Goal: Task Accomplishment & Management: Manage account settings

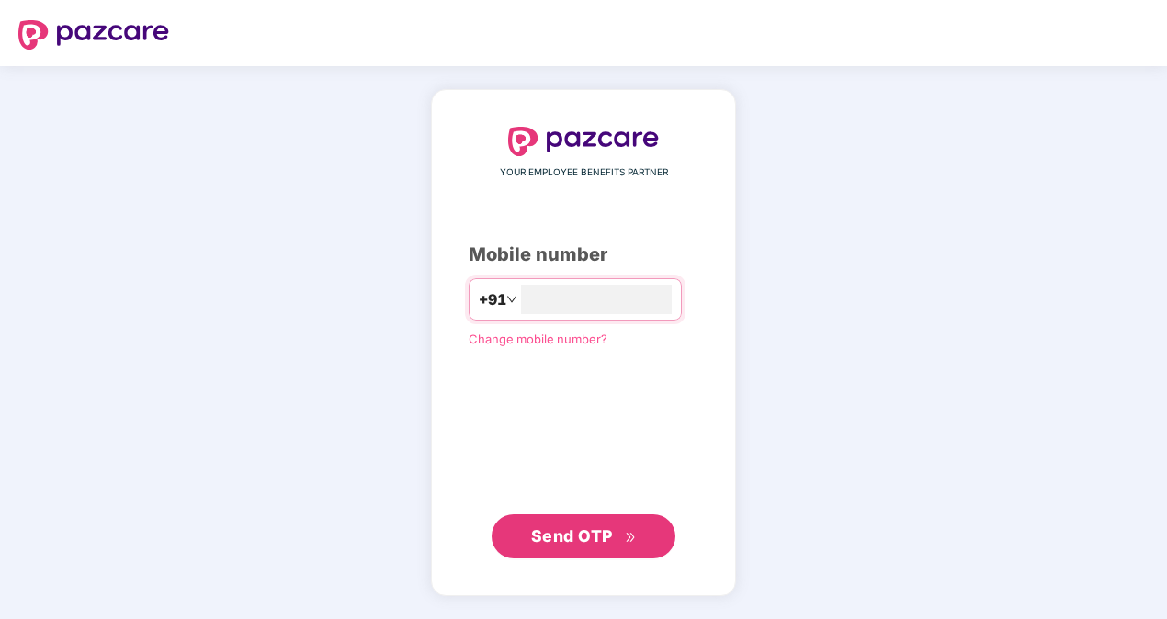
type input "*"
type input "**********"
click at [575, 558] on div "**********" at bounding box center [583, 342] width 305 height 505
click at [617, 514] on button "Send OTP" at bounding box center [584, 536] width 184 height 44
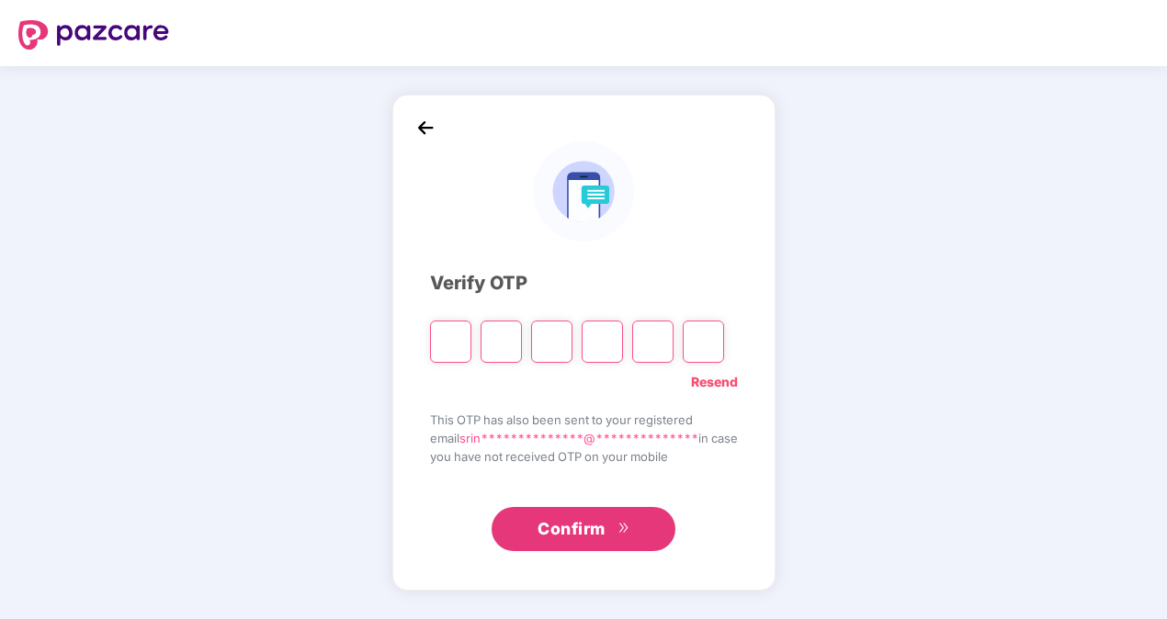
type input "*"
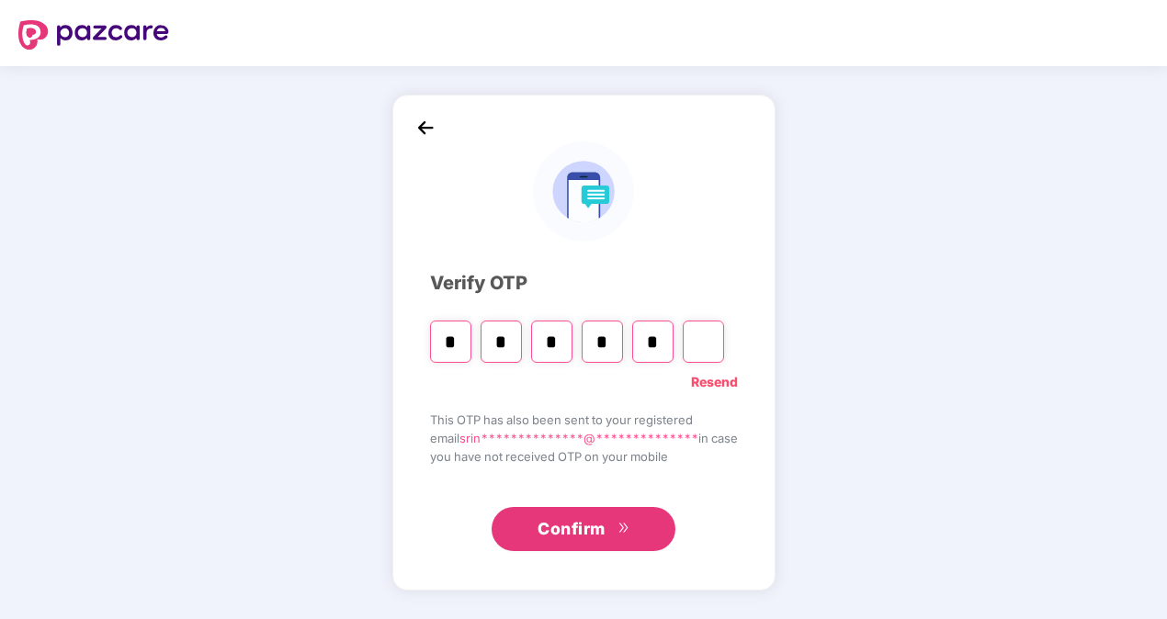
type input "*"
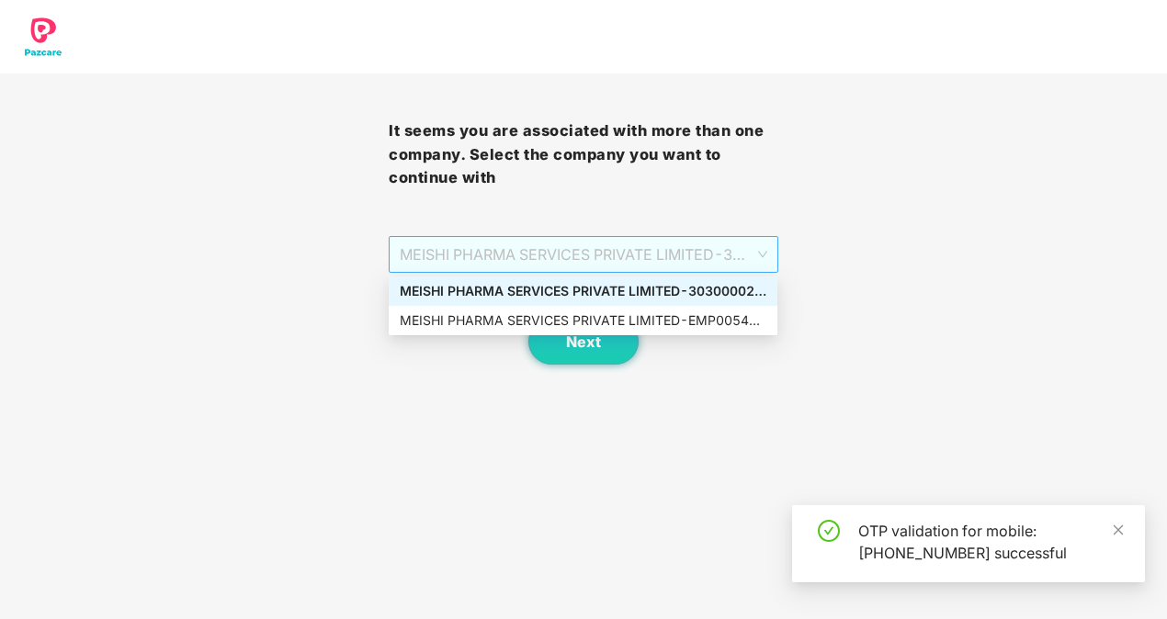
click at [742, 256] on span "MEISHI PHARMA SERVICES PRIVATE LIMITED - 303000028 - ADMIN" at bounding box center [583, 254] width 367 height 35
click at [731, 313] on div "MEISHI PHARMA SERVICES PRIVATE LIMITED - EMP0054 - EMPLOYEE" at bounding box center [583, 321] width 367 height 20
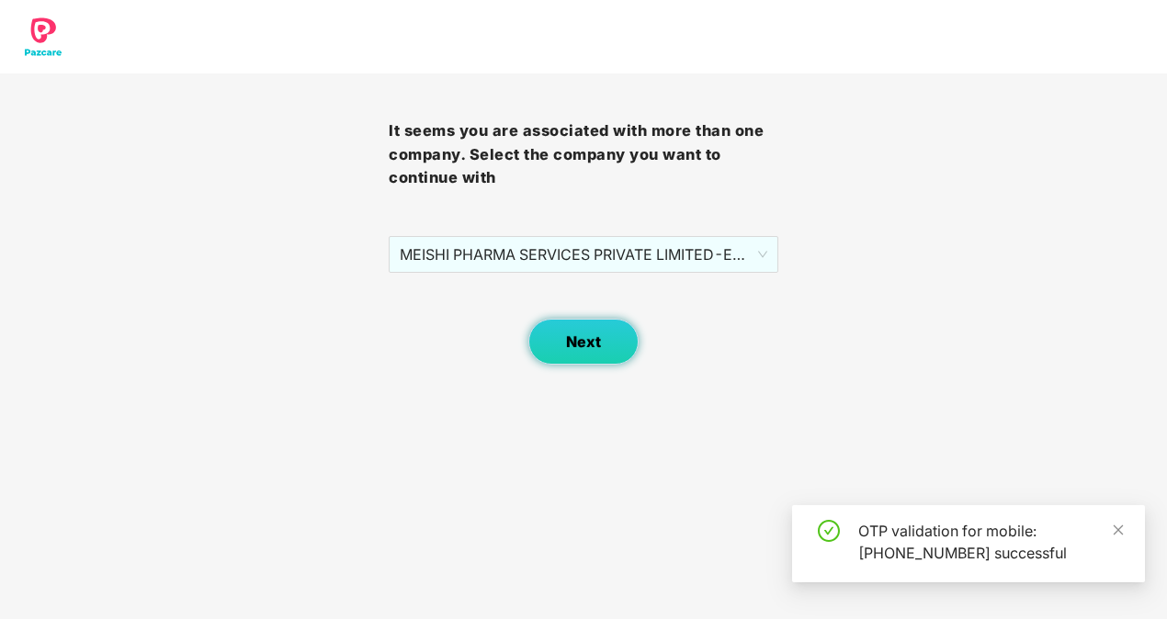
click at [609, 344] on button "Next" at bounding box center [583, 342] width 110 height 46
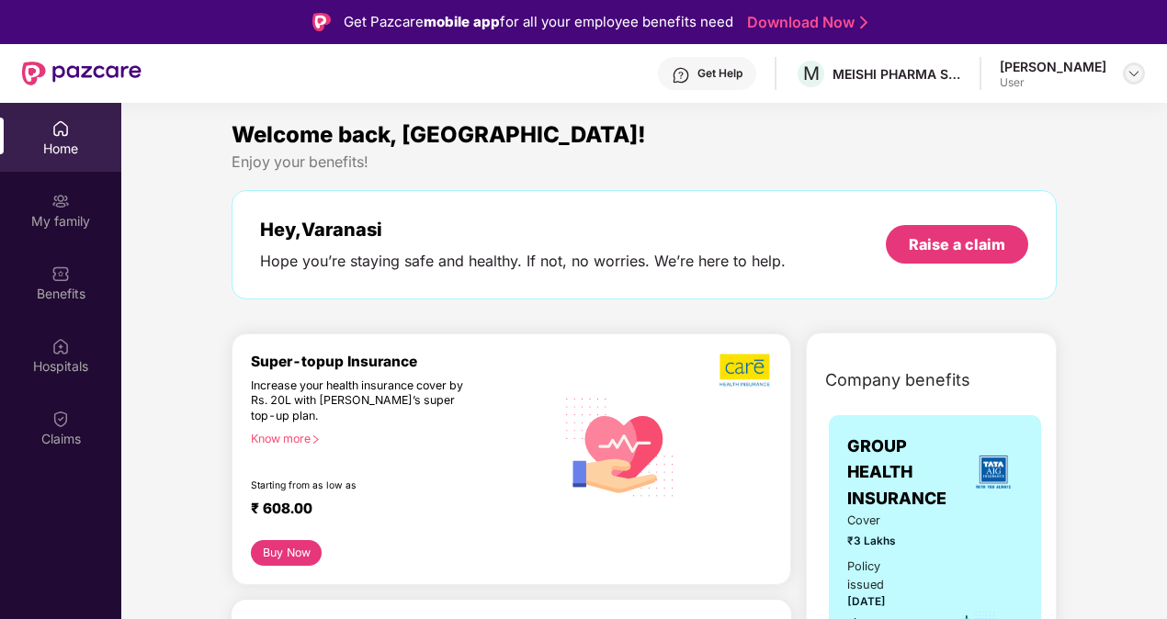
click at [1139, 75] on img at bounding box center [1133, 73] width 15 height 15
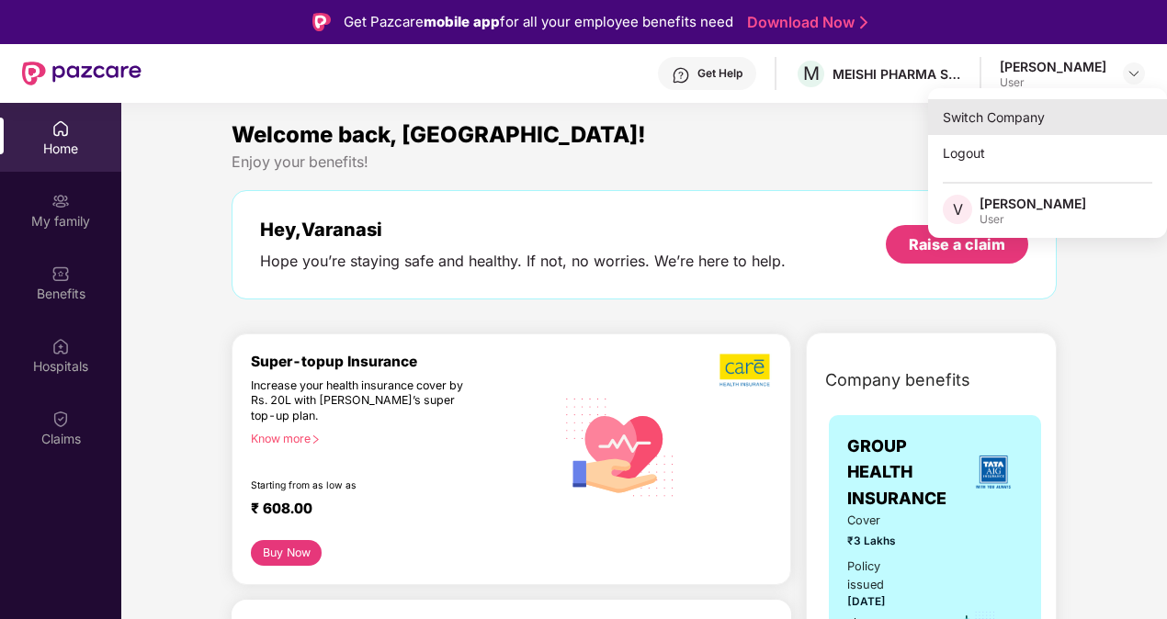
click at [1027, 124] on div "Switch Company" at bounding box center [1047, 117] width 239 height 36
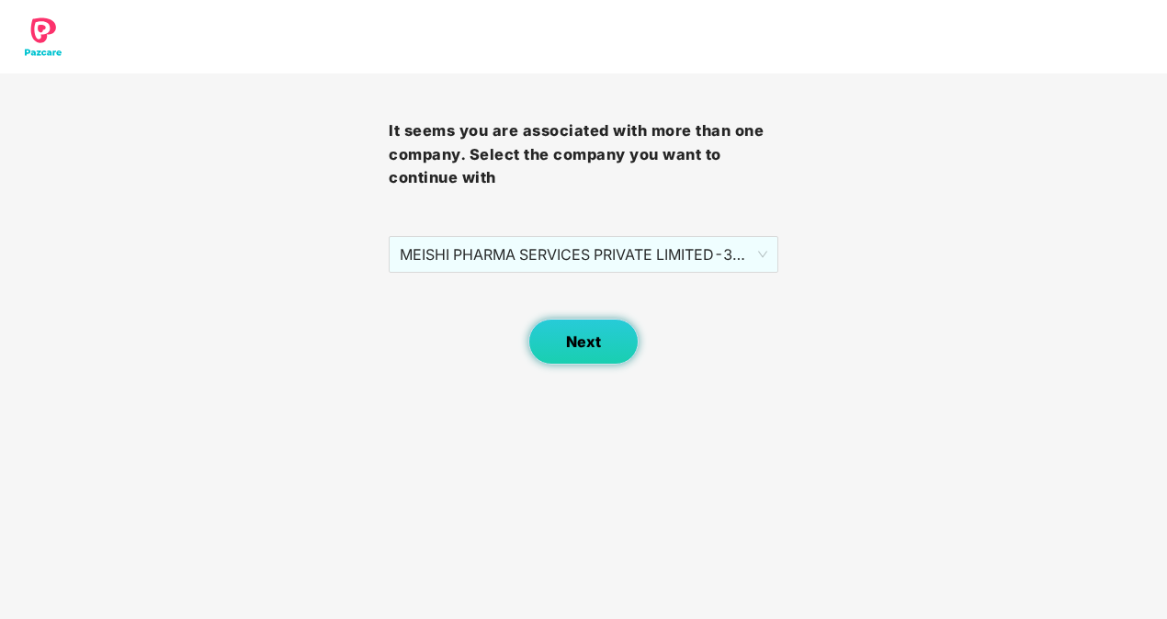
click at [608, 340] on button "Next" at bounding box center [583, 342] width 110 height 46
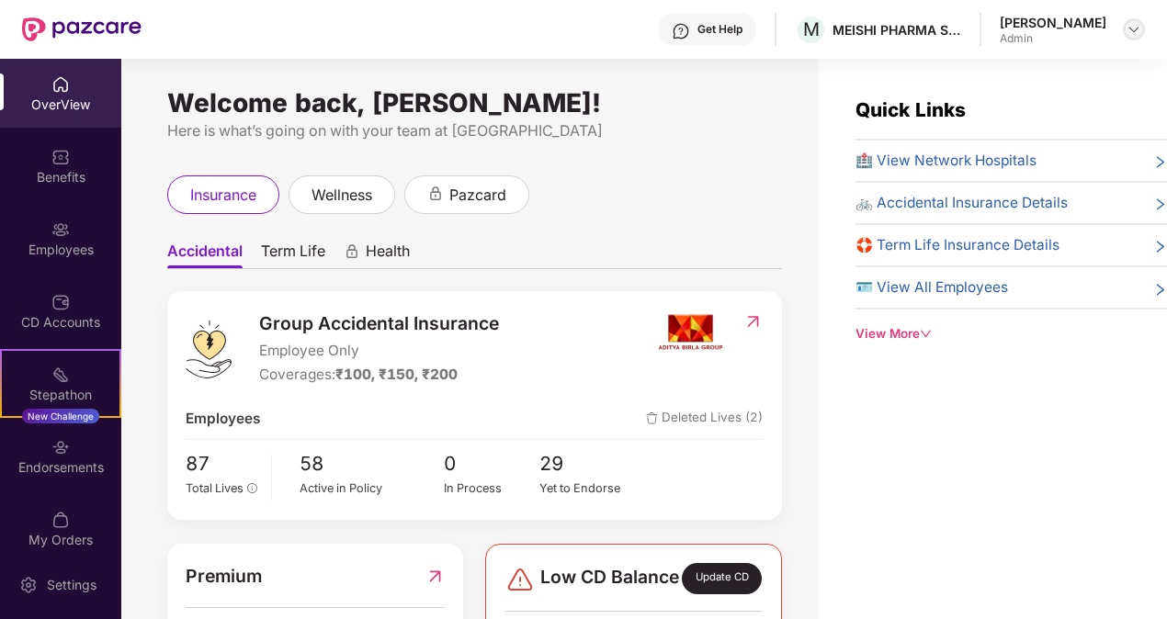
click at [1136, 18] on div at bounding box center [1134, 29] width 22 height 22
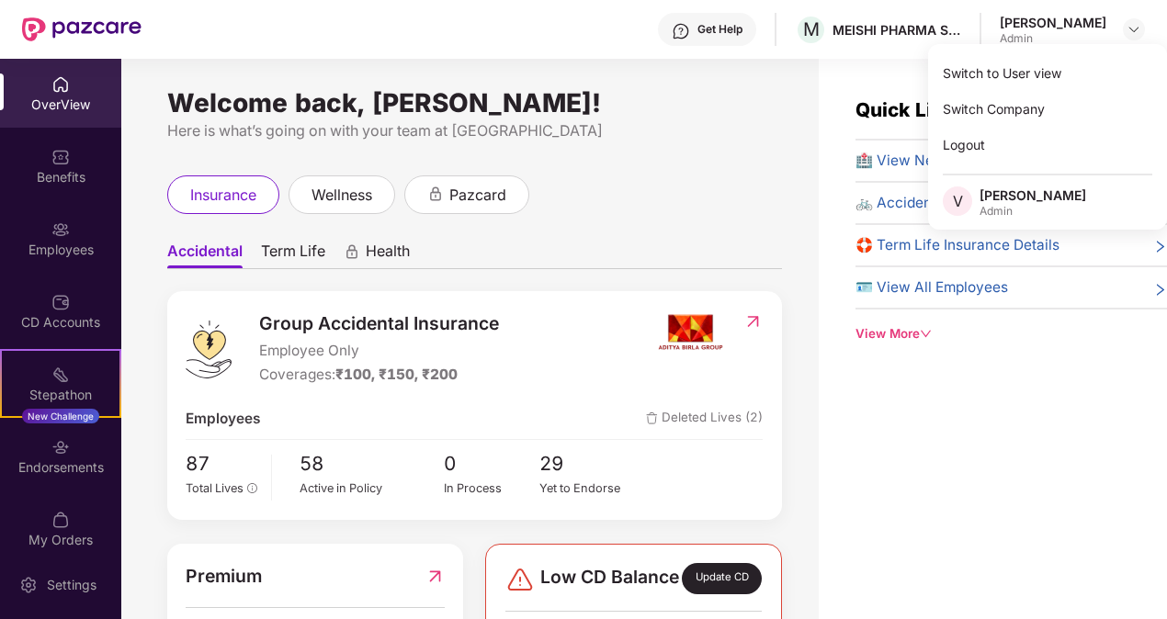
click at [967, 483] on div "Quick Links 🏥 View Network Hospitals 🚲 Accidental Insurance Details 🛟 Term Life…" at bounding box center [993, 368] width 348 height 619
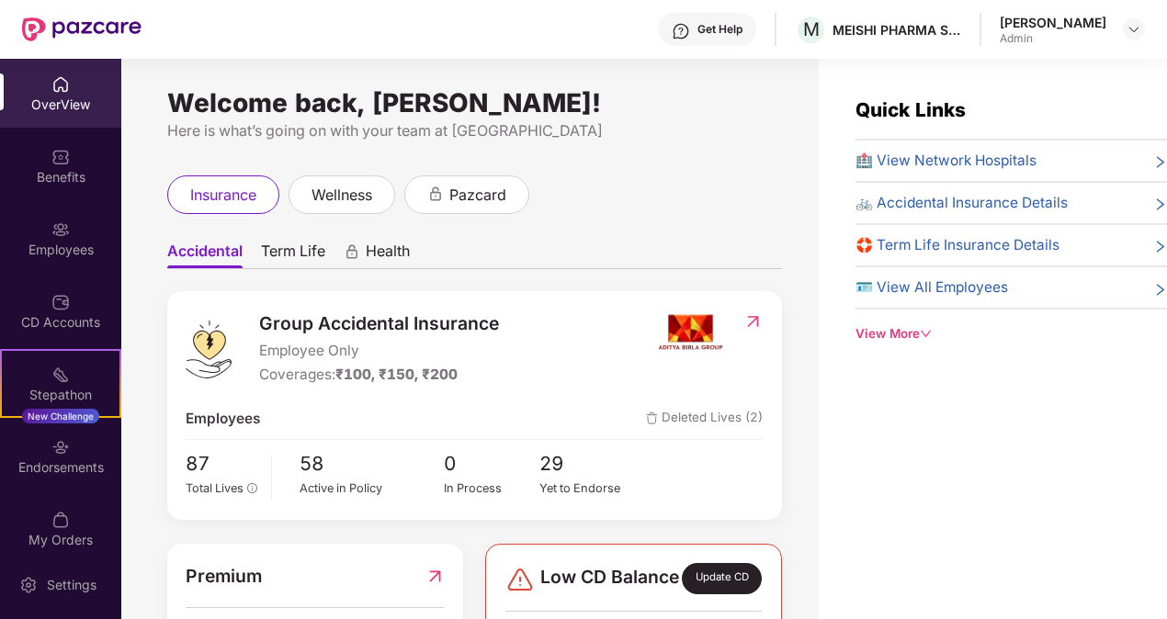
click at [1031, 30] on div "[PERSON_NAME]" at bounding box center [1053, 22] width 107 height 17
click at [1116, 24] on div "[PERSON_NAME]" at bounding box center [1072, 30] width 145 height 32
click at [1138, 28] on img at bounding box center [1133, 29] width 15 height 15
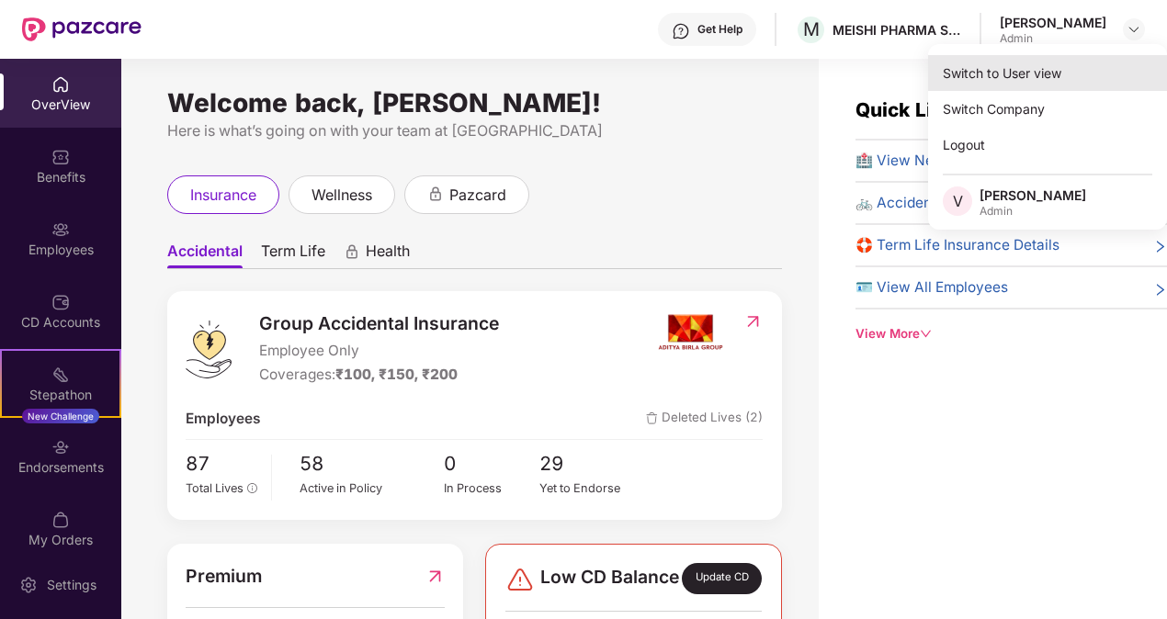
click at [1087, 75] on div "Switch to User view" at bounding box center [1047, 73] width 239 height 36
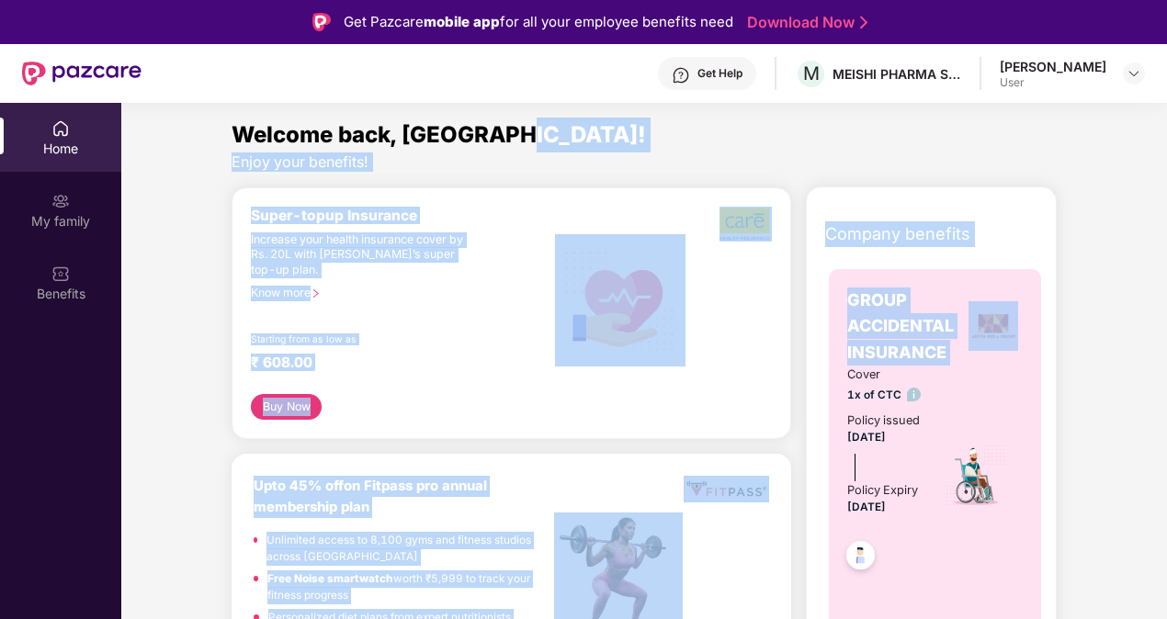
drag, startPoint x: 1164, startPoint y: 136, endPoint x: 1171, endPoint y: 299, distance: 162.8
click at [1166, 299] on html "Get Pazcare mobile app for all your employee benefits need Download Now Get Hel…" at bounding box center [583, 309] width 1167 height 619
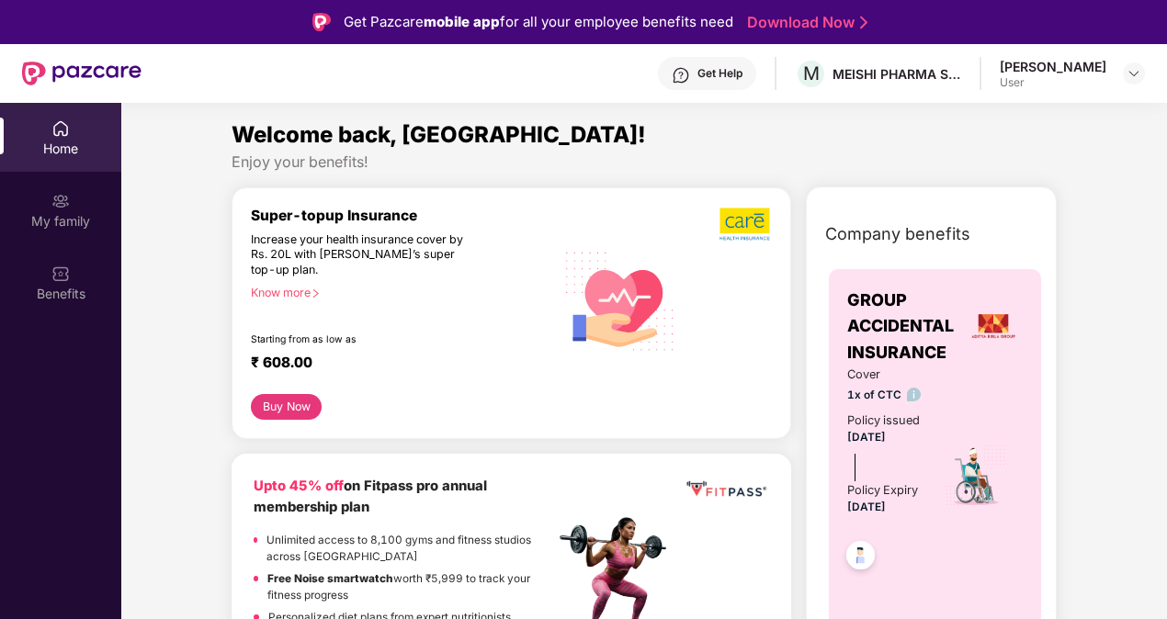
drag, startPoint x: 1168, startPoint y: 299, endPoint x: 1141, endPoint y: 367, distance: 73.9
click at [62, 209] on img at bounding box center [60, 201] width 18 height 18
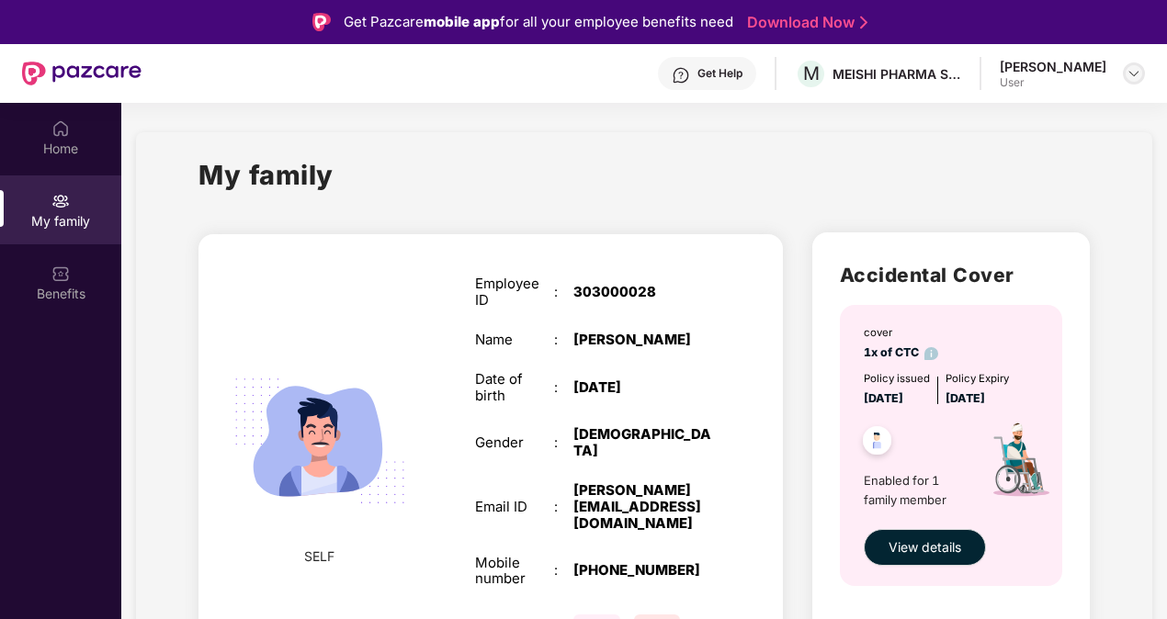
click at [1132, 79] on img at bounding box center [1133, 73] width 15 height 15
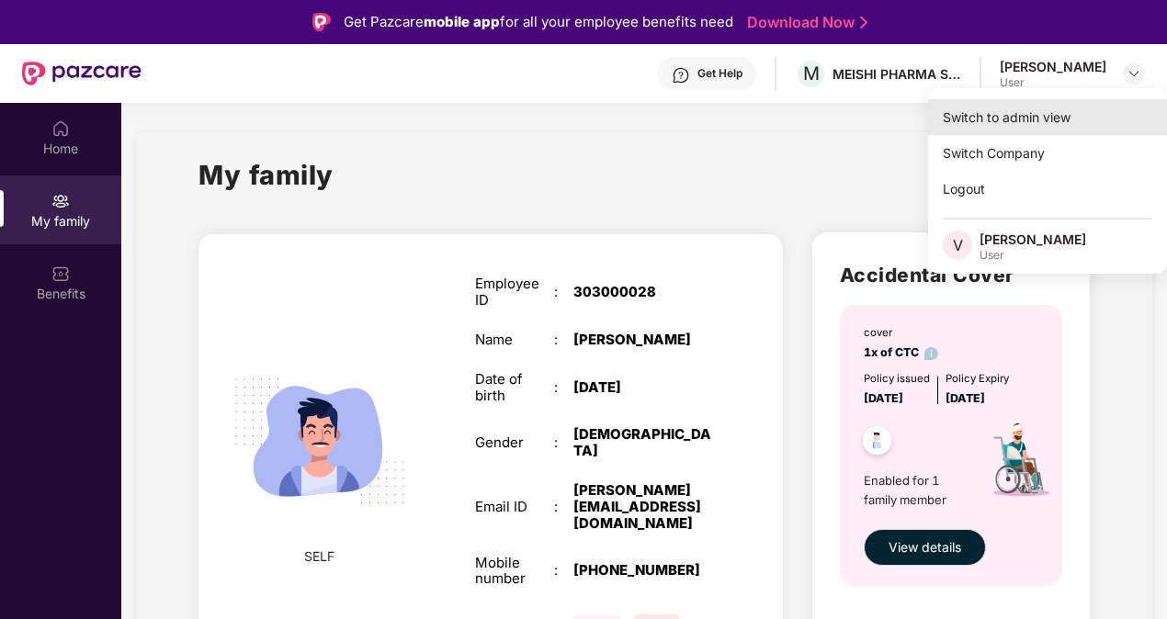
click at [1050, 118] on div "Switch to admin view" at bounding box center [1047, 117] width 239 height 36
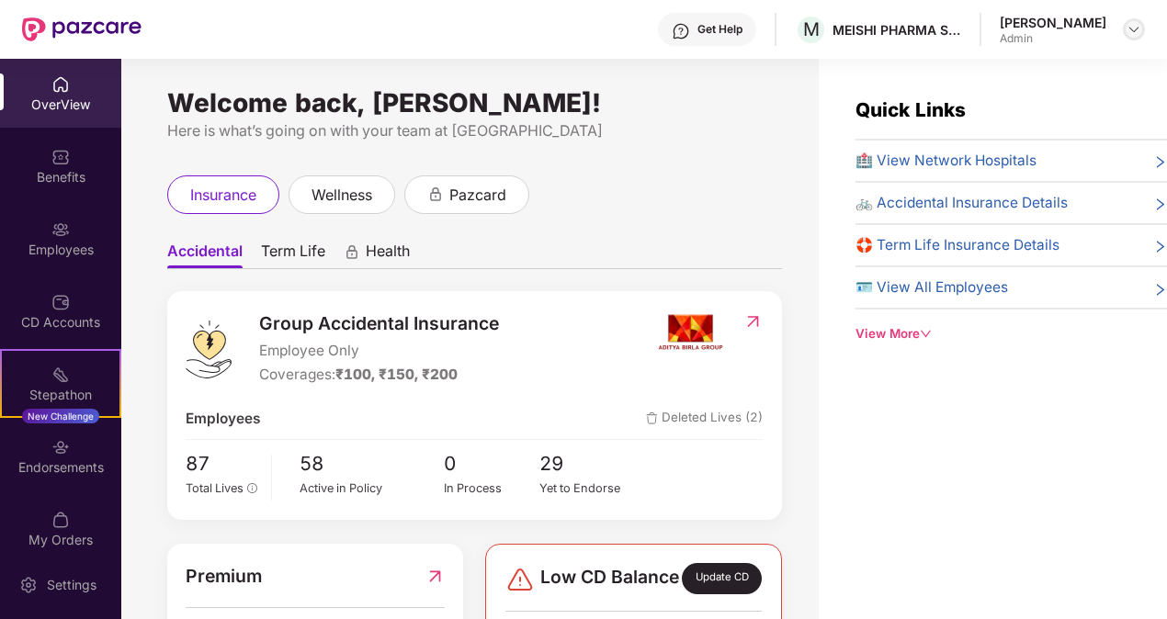
click at [1138, 39] on div at bounding box center [1134, 29] width 22 height 22
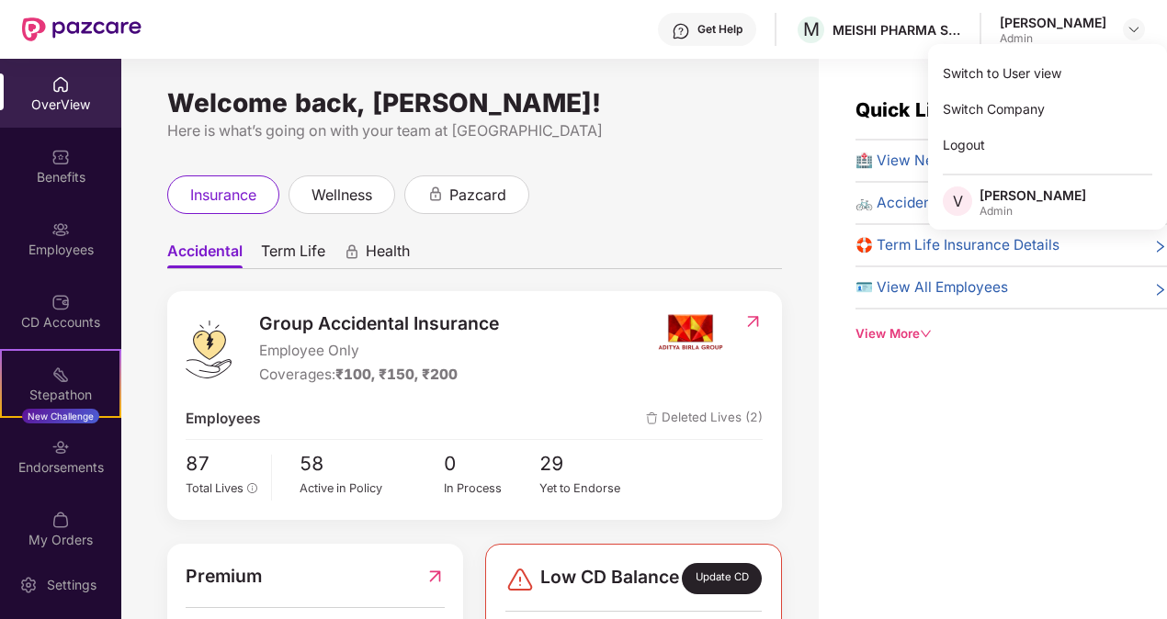
click at [826, 84] on div "Quick Links 🏥 View Network Hospitals 🚲 Accidental Insurance Details 🛟 Term Life…" at bounding box center [993, 368] width 348 height 619
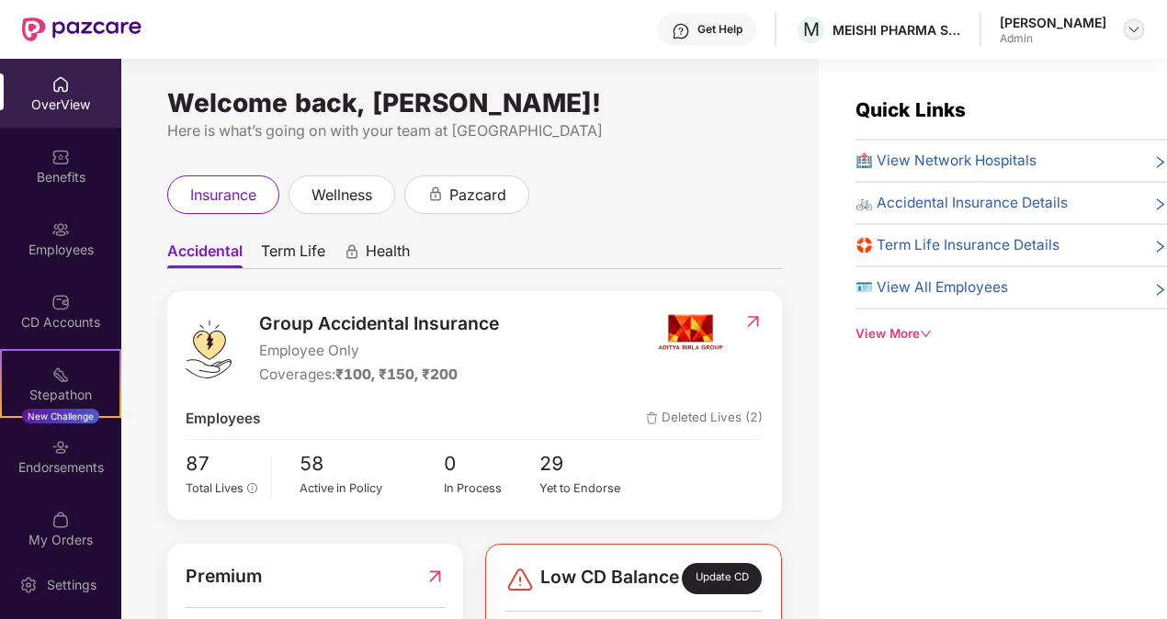
click at [1129, 37] on div at bounding box center [1134, 29] width 22 height 22
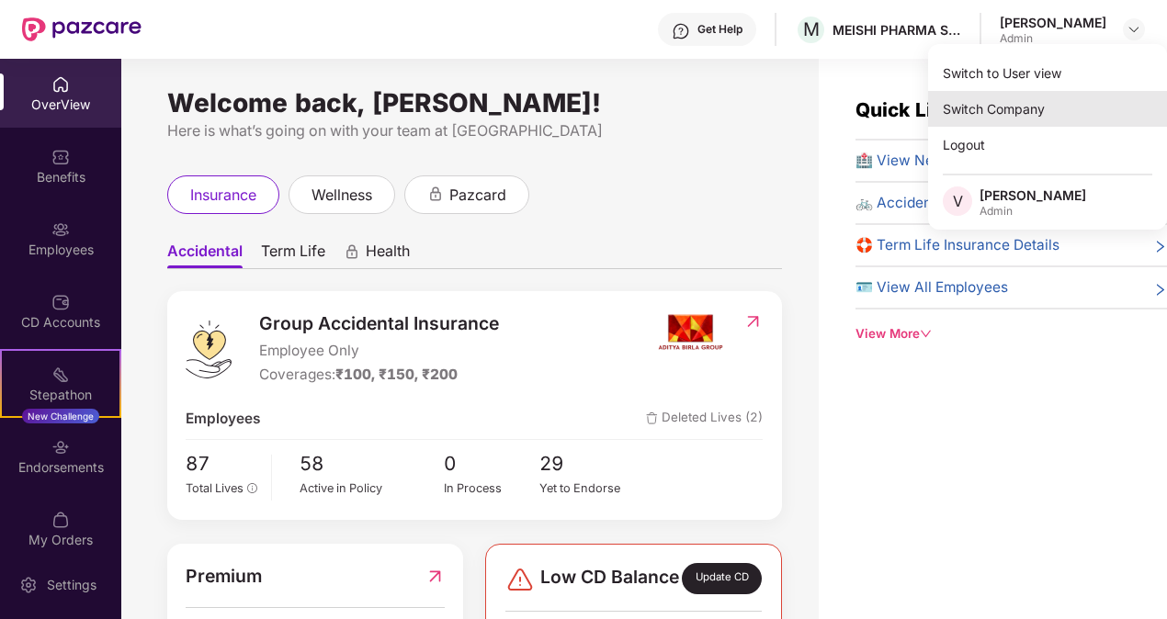
click at [1041, 124] on div "Switch Company" at bounding box center [1047, 109] width 239 height 36
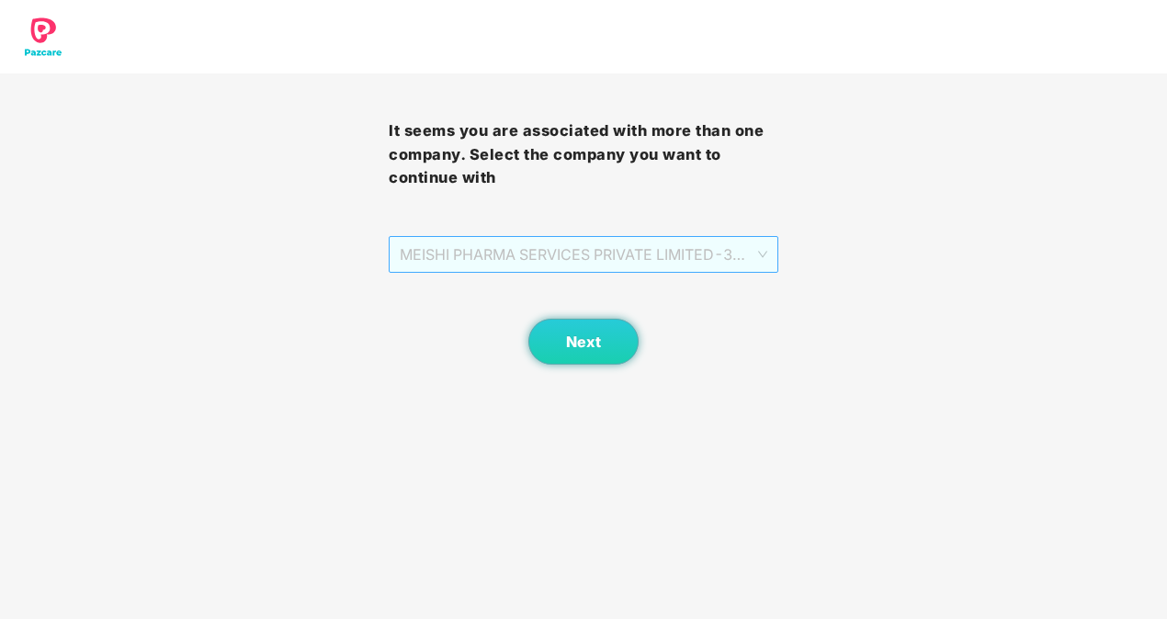
click at [720, 241] on span "MEISHI PHARMA SERVICES PRIVATE LIMITED - 303000028 - ADMIN" at bounding box center [583, 254] width 367 height 35
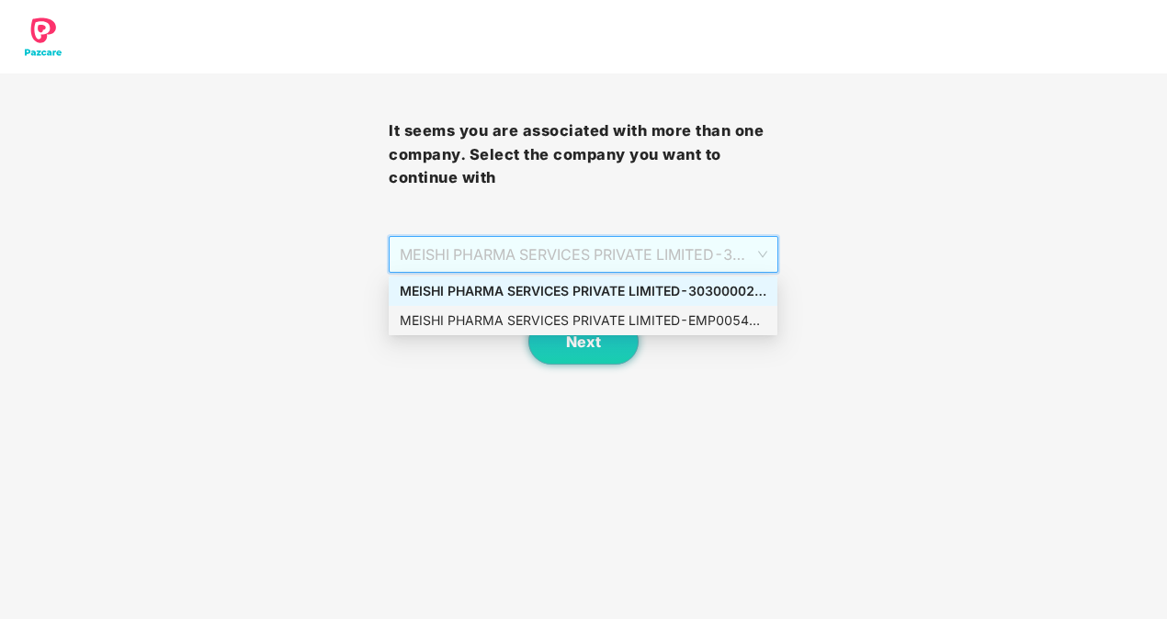
click at [680, 320] on div "MEISHI PHARMA SERVICES PRIVATE LIMITED - EMP0054 - EMPLOYEE" at bounding box center [583, 321] width 367 height 20
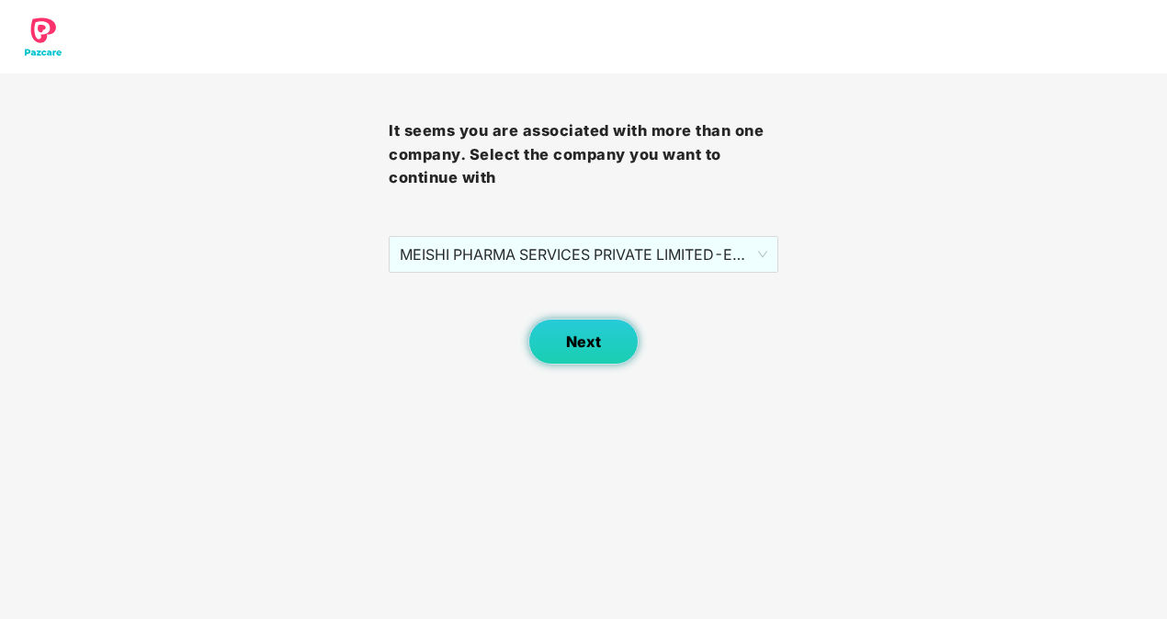
click at [592, 349] on span "Next" at bounding box center [583, 342] width 35 height 17
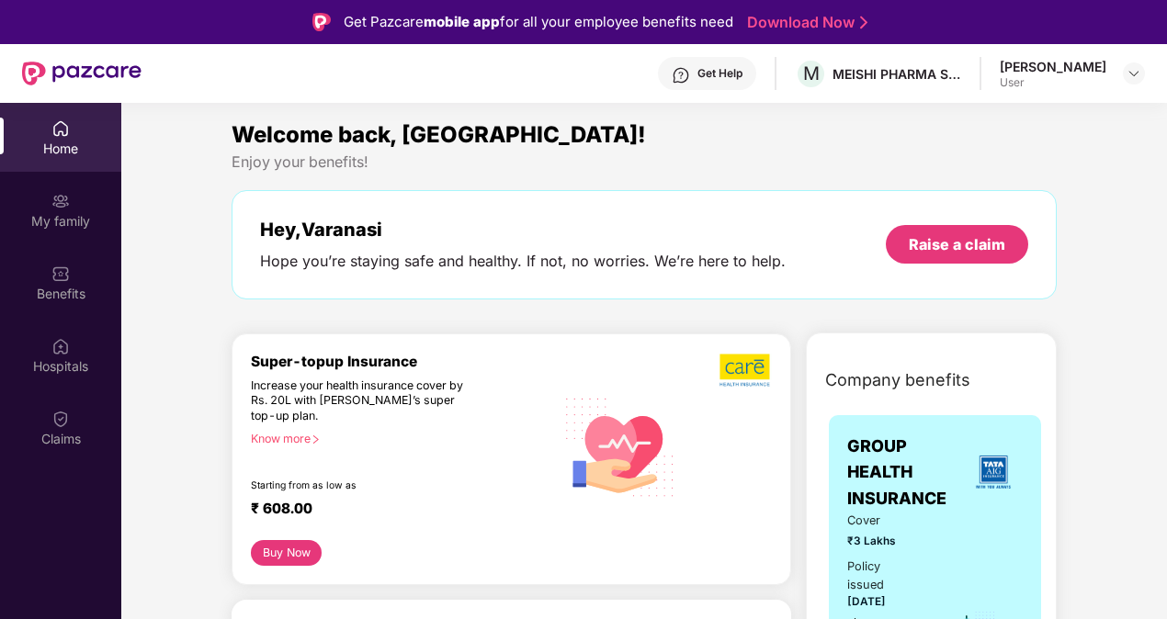
click at [1062, 93] on div "Get Help M MEISHI PHARMA SERVICES PRIVATE LIMITED [PERSON_NAME] User" at bounding box center [642, 73] width 1003 height 59
click at [1141, 62] on div at bounding box center [1134, 73] width 22 height 22
click at [1129, 75] on img at bounding box center [1133, 73] width 15 height 15
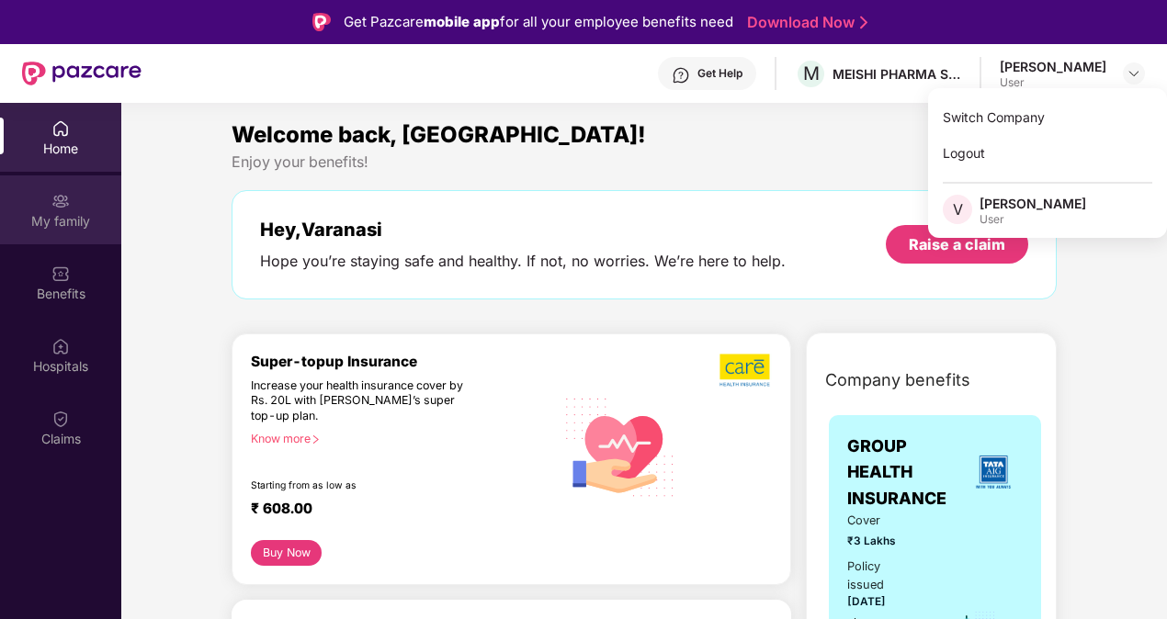
click at [17, 220] on div "My family" at bounding box center [60, 221] width 121 height 18
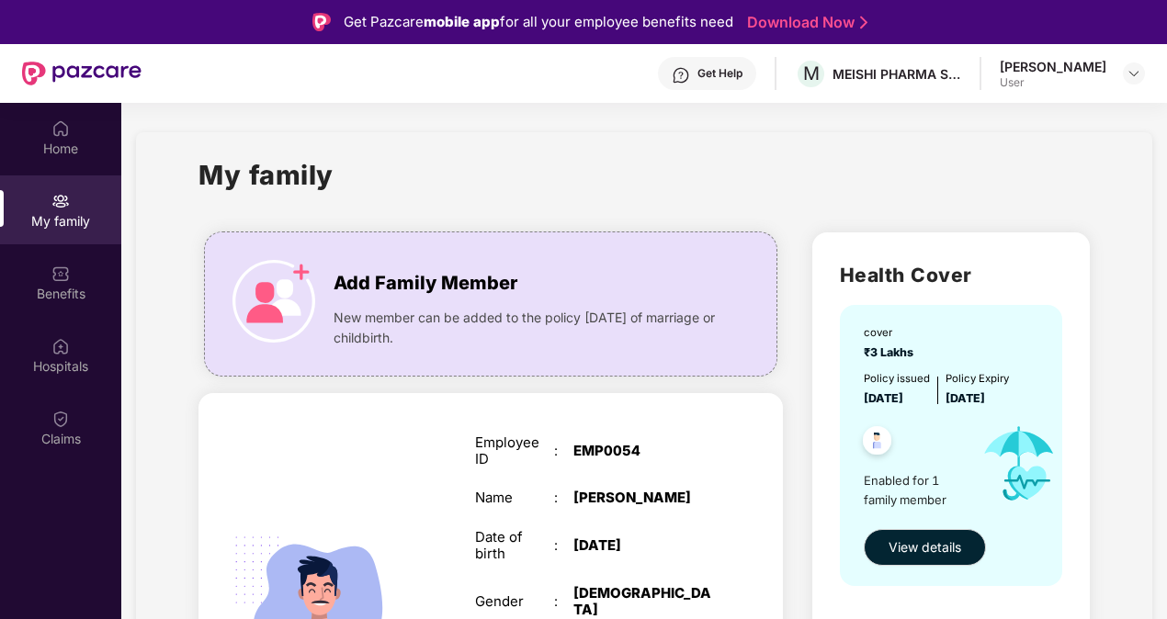
click at [946, 171] on div "My family" at bounding box center [643, 185] width 891 height 63
click at [529, 304] on div "New member can be added to the policy [DATE] of marriage or childbirth." at bounding box center [527, 324] width 387 height 50
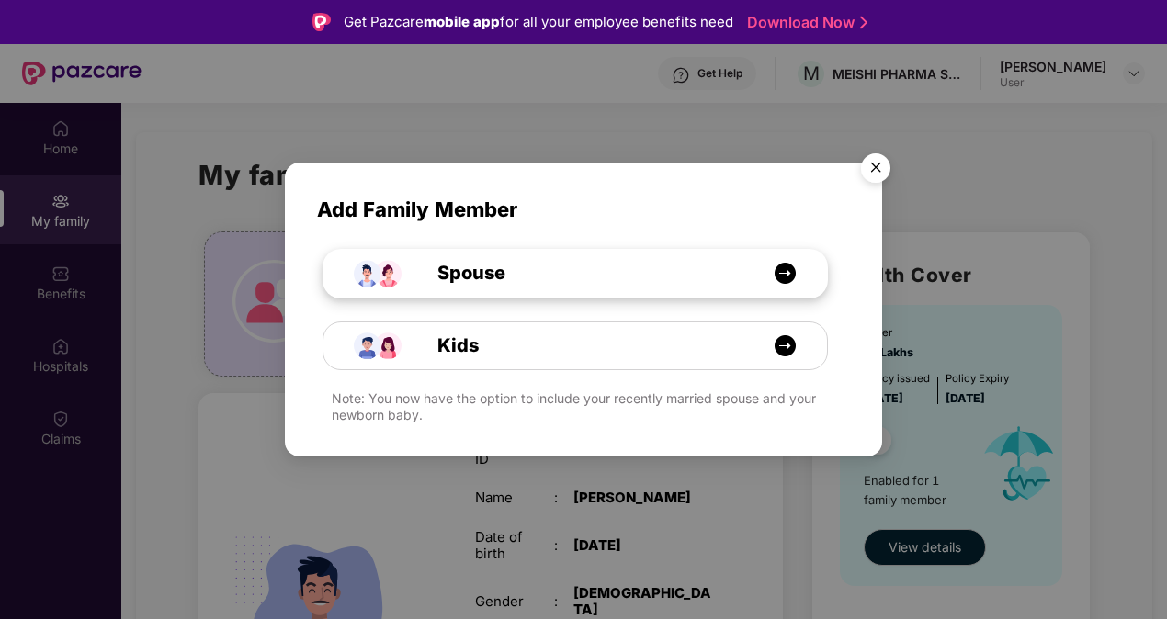
click at [674, 272] on div "Spouse" at bounding box center [585, 273] width 378 height 28
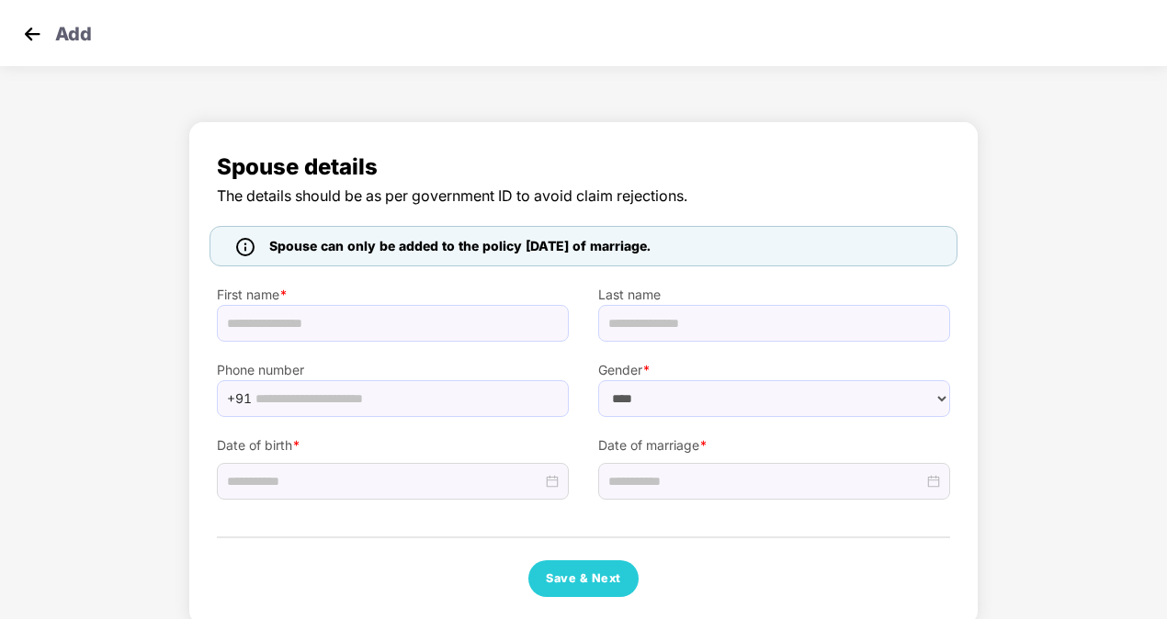
select select "******"
click at [441, 322] on input "text" at bounding box center [393, 323] width 352 height 37
click at [639, 340] on input "text" at bounding box center [774, 323] width 352 height 37
click at [40, 33] on img at bounding box center [32, 34] width 28 height 28
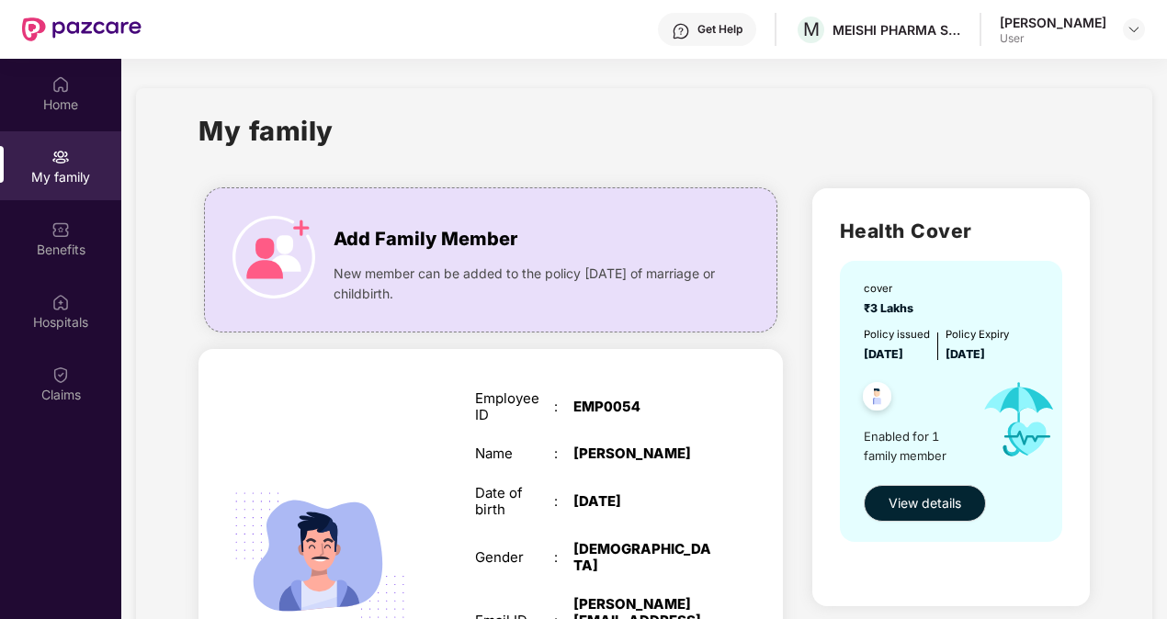
scroll to position [103, 0]
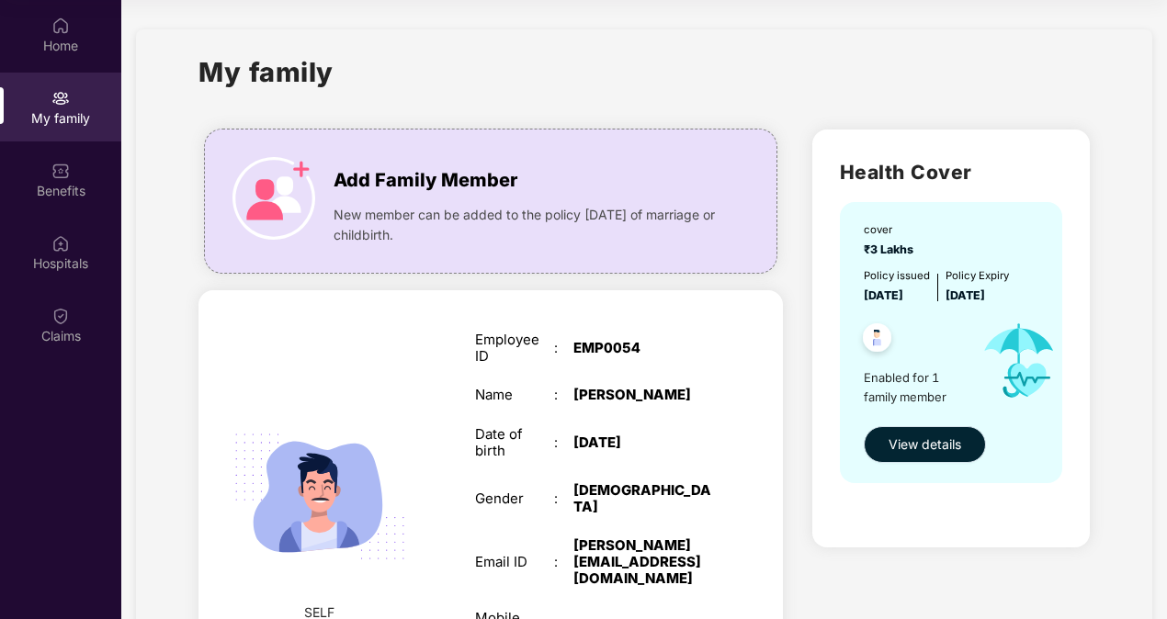
click at [911, 442] on span "View details" at bounding box center [924, 445] width 73 height 20
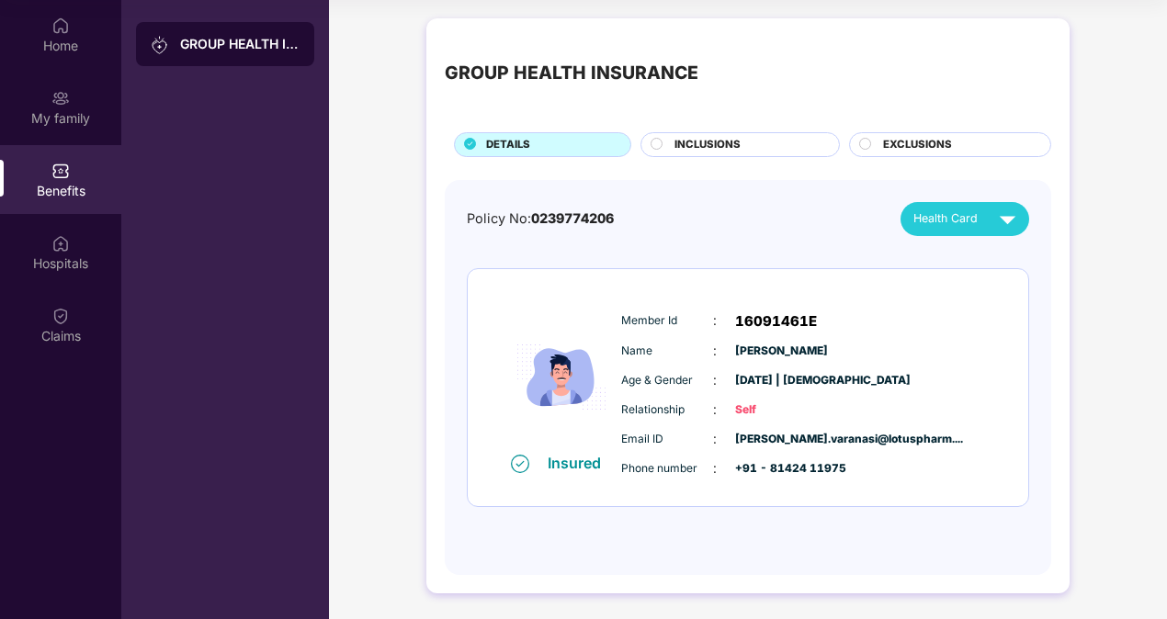
click at [654, 138] on circle at bounding box center [656, 143] width 11 height 11
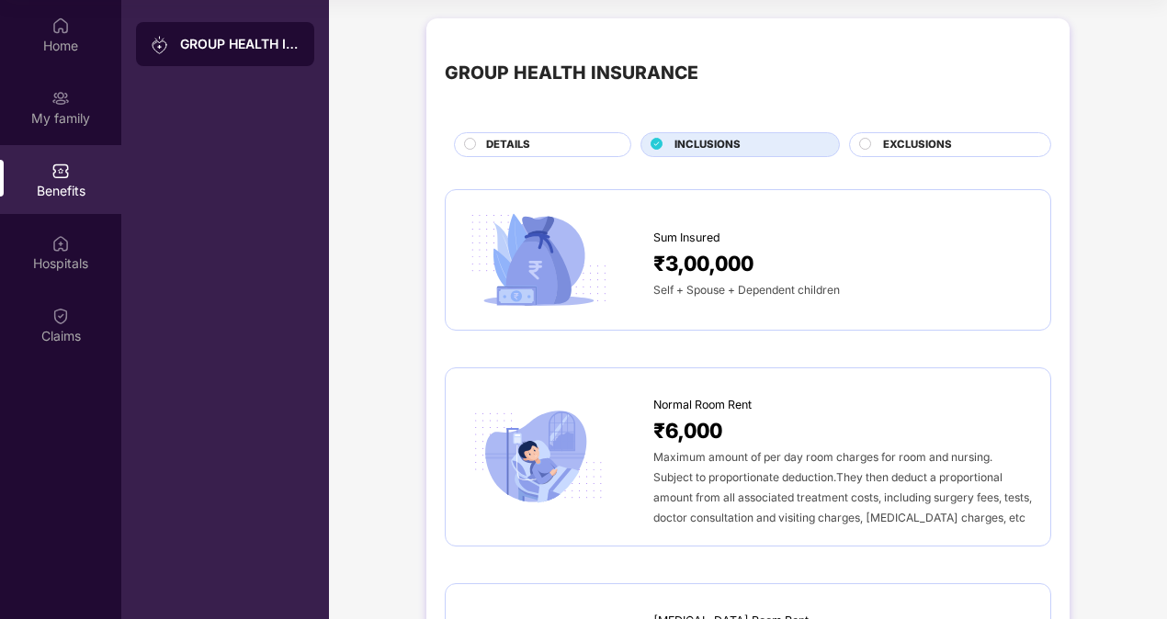
click at [904, 149] on span "EXCLUSIONS" at bounding box center [917, 145] width 69 height 17
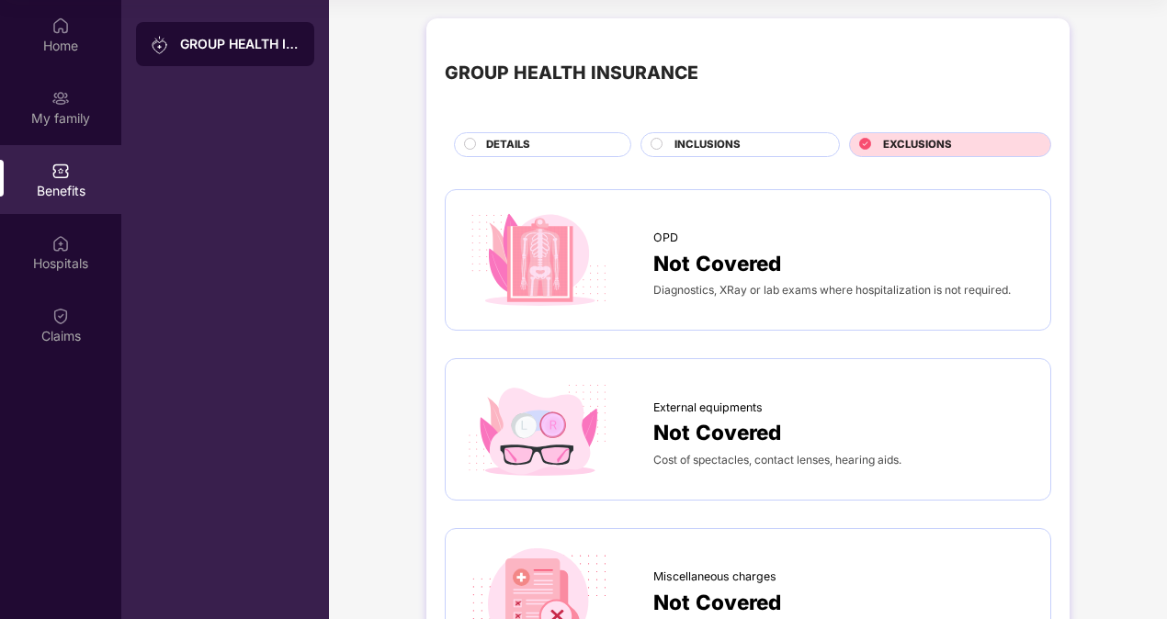
drag, startPoint x: 1161, startPoint y: 169, endPoint x: 1159, endPoint y: 183, distance: 13.9
drag, startPoint x: 1163, startPoint y: 176, endPoint x: 1166, endPoint y: 211, distance: 35.0
click at [1166, 211] on div "Home My family Benefits Hospitals Claims GROUP HEALTH INSURANCE GROUP HEALTH IN…" at bounding box center [583, 309] width 1167 height 619
click at [470, 144] on circle at bounding box center [470, 143] width 11 height 11
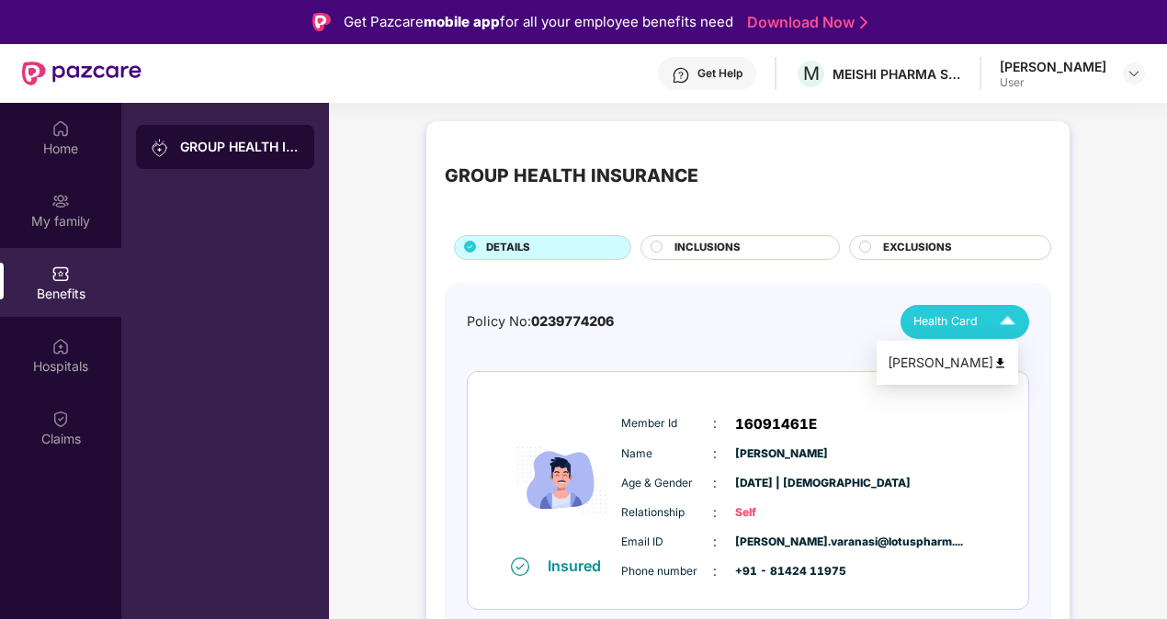
click at [968, 320] on span "Health Card" at bounding box center [945, 321] width 64 height 18
click at [1018, 364] on li "[PERSON_NAME]" at bounding box center [946, 363] width 141 height 37
click at [1126, 79] on img at bounding box center [1133, 73] width 15 height 15
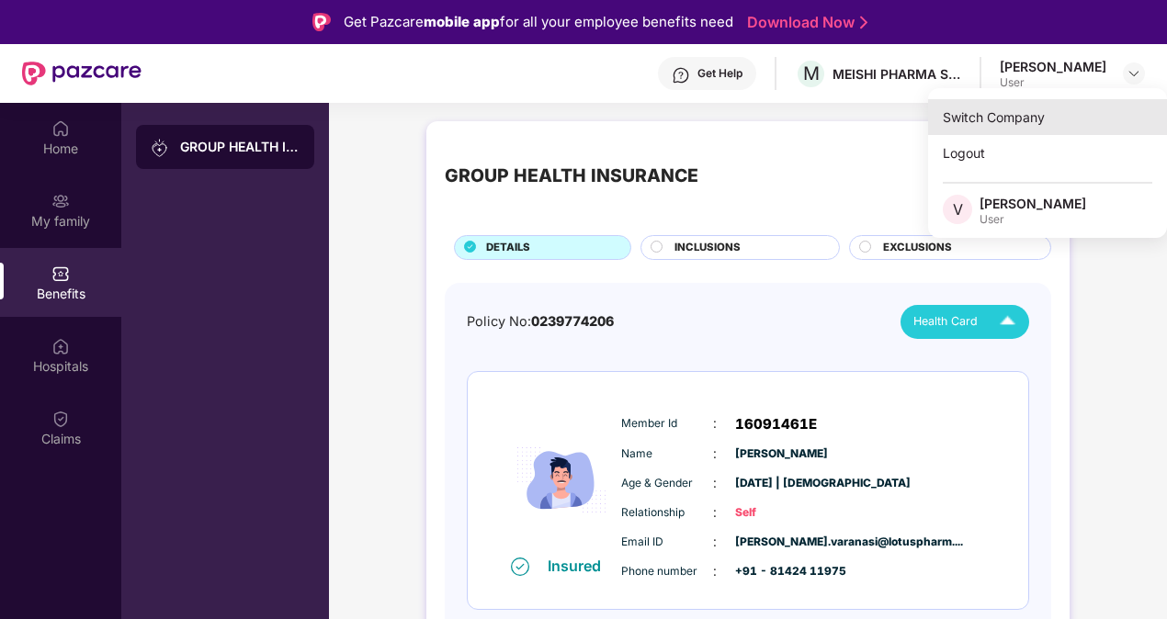
click at [1031, 120] on div "Switch Company" at bounding box center [1047, 117] width 239 height 36
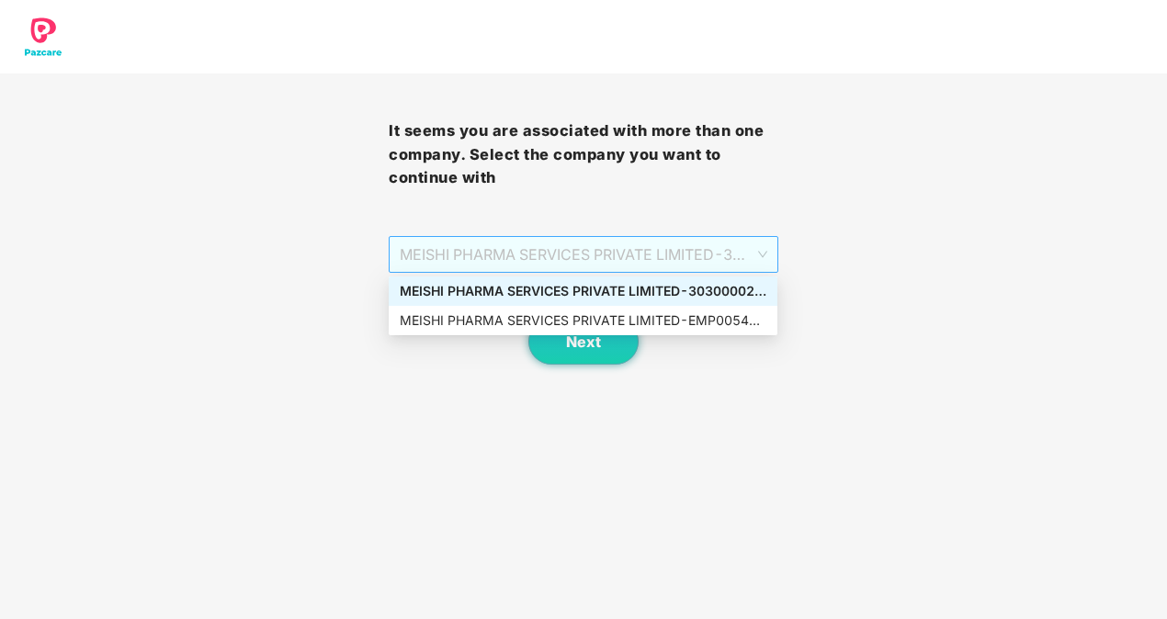
click at [726, 256] on span "MEISHI PHARMA SERVICES PRIVATE LIMITED - 303000028 - ADMIN" at bounding box center [583, 254] width 367 height 35
click at [692, 287] on div "MEISHI PHARMA SERVICES PRIVATE LIMITED - 303000028 - ADMIN" at bounding box center [583, 291] width 367 height 20
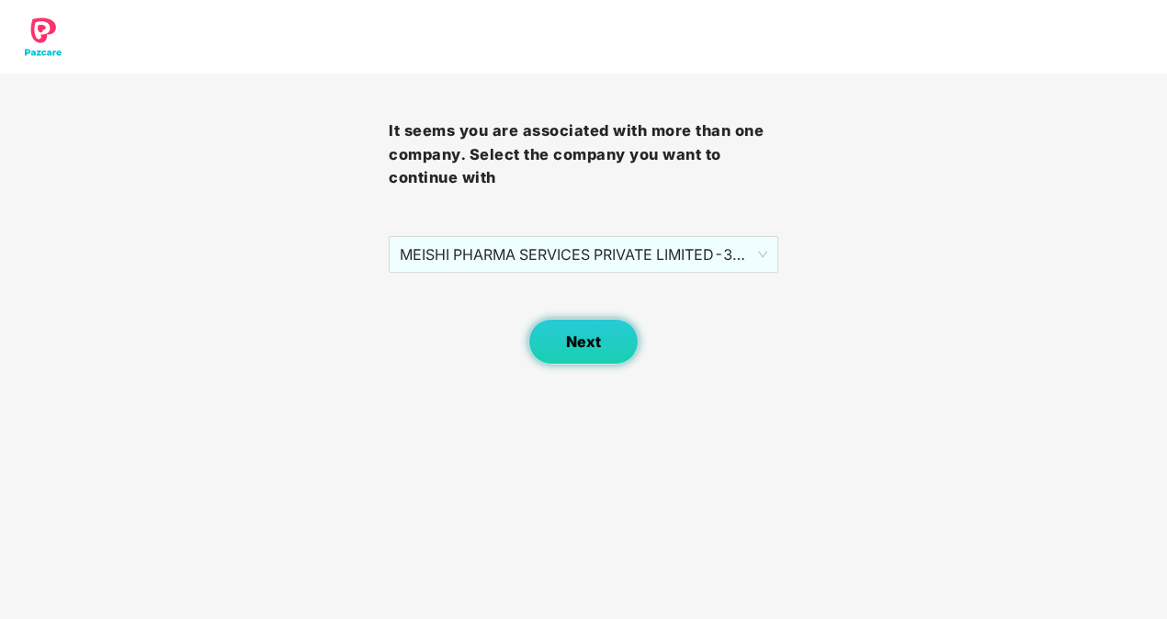
click at [596, 334] on span "Next" at bounding box center [583, 342] width 35 height 17
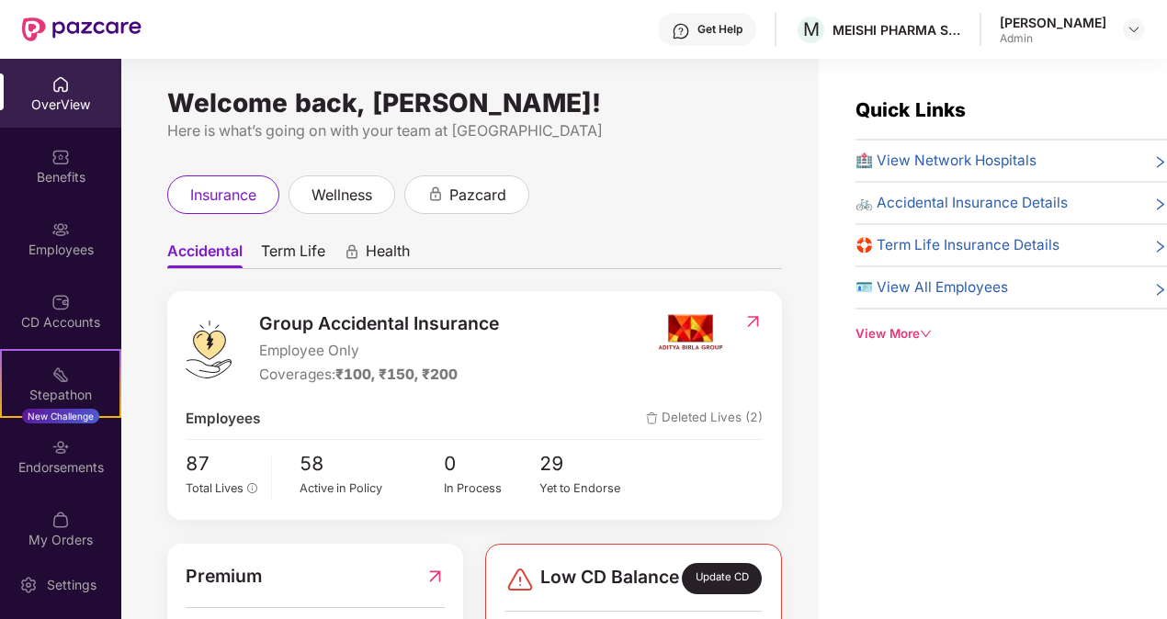
click at [1117, 29] on div "[PERSON_NAME]" at bounding box center [1072, 30] width 145 height 32
click at [348, 204] on span "wellness" at bounding box center [341, 195] width 61 height 23
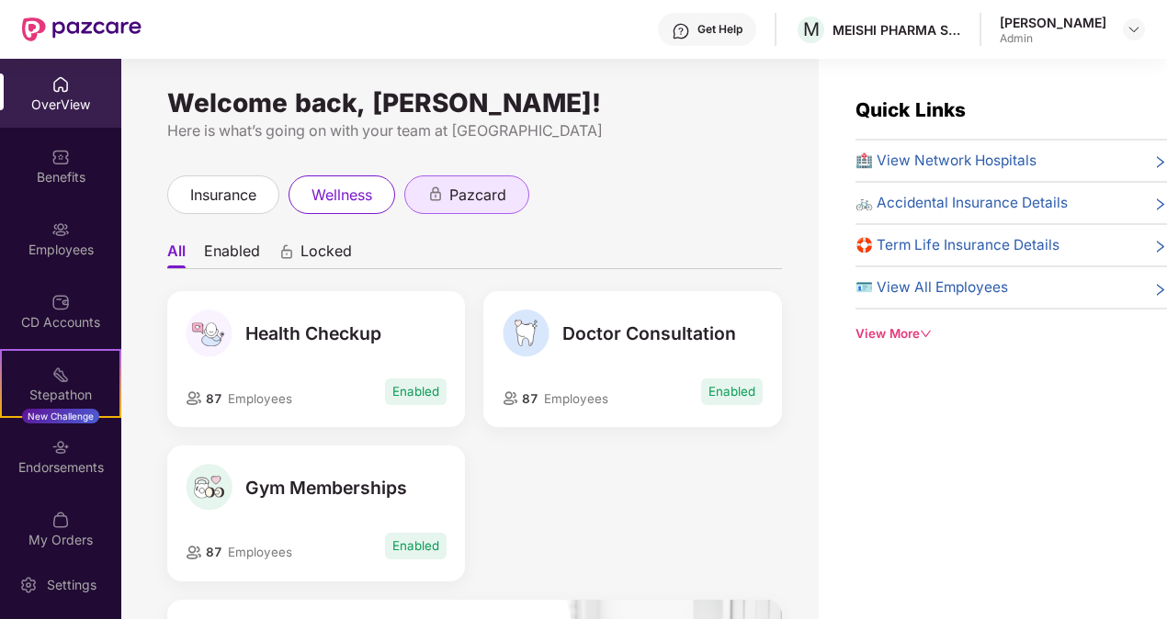
click at [511, 187] on div "pazcard" at bounding box center [466, 194] width 125 height 39
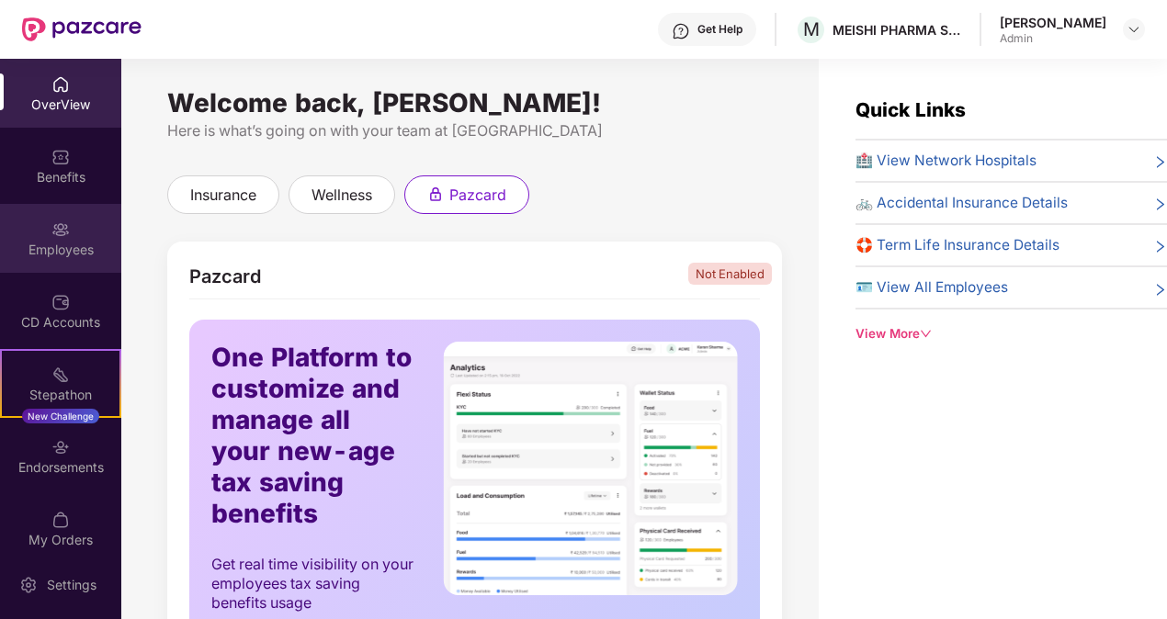
click at [92, 248] on div "Employees" at bounding box center [60, 250] width 121 height 18
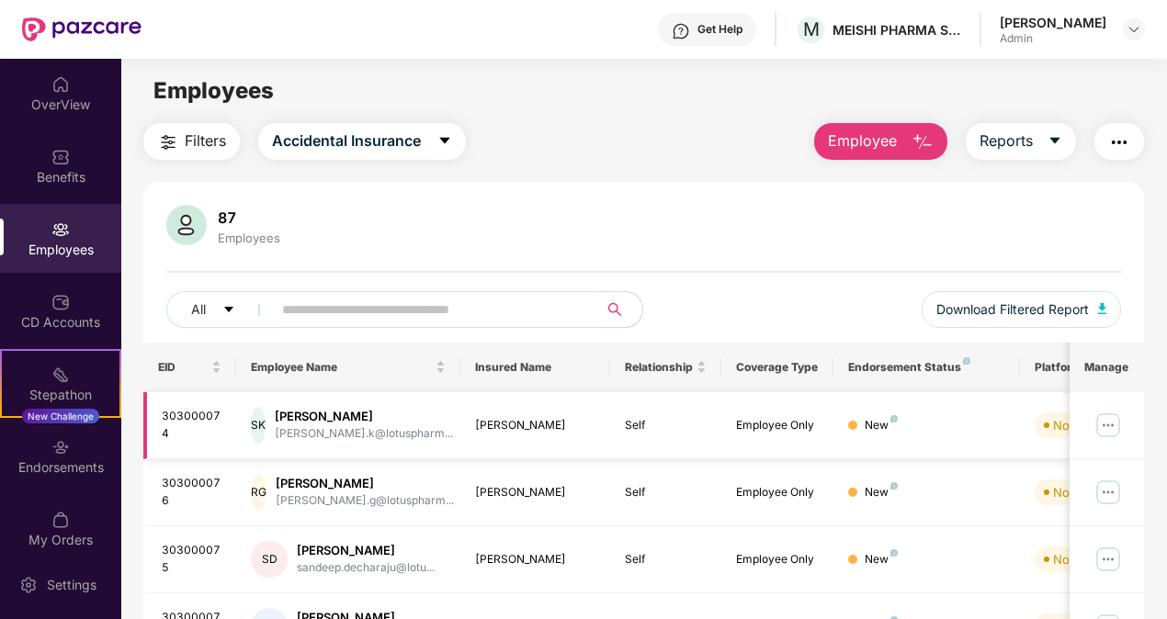
click at [333, 422] on div "[PERSON_NAME]" at bounding box center [364, 416] width 178 height 17
click at [1115, 422] on img at bounding box center [1107, 425] width 29 height 29
click at [53, 189] on div "Benefits" at bounding box center [60, 165] width 121 height 69
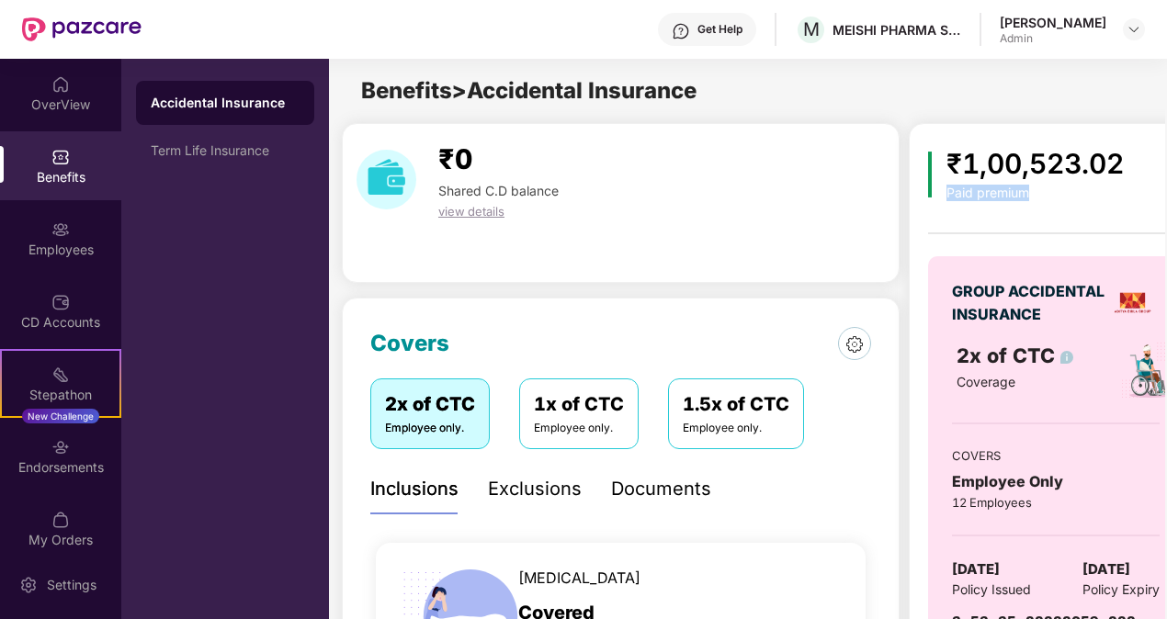
scroll to position [0, 37]
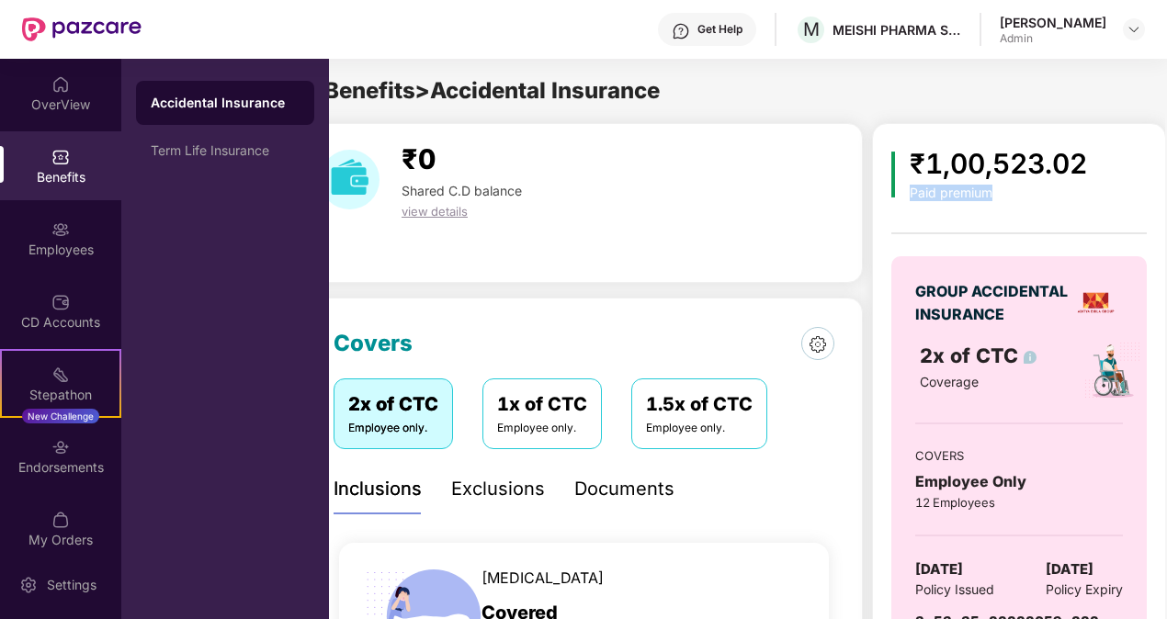
drag, startPoint x: 1163, startPoint y: 171, endPoint x: 1161, endPoint y: 239, distance: 68.0
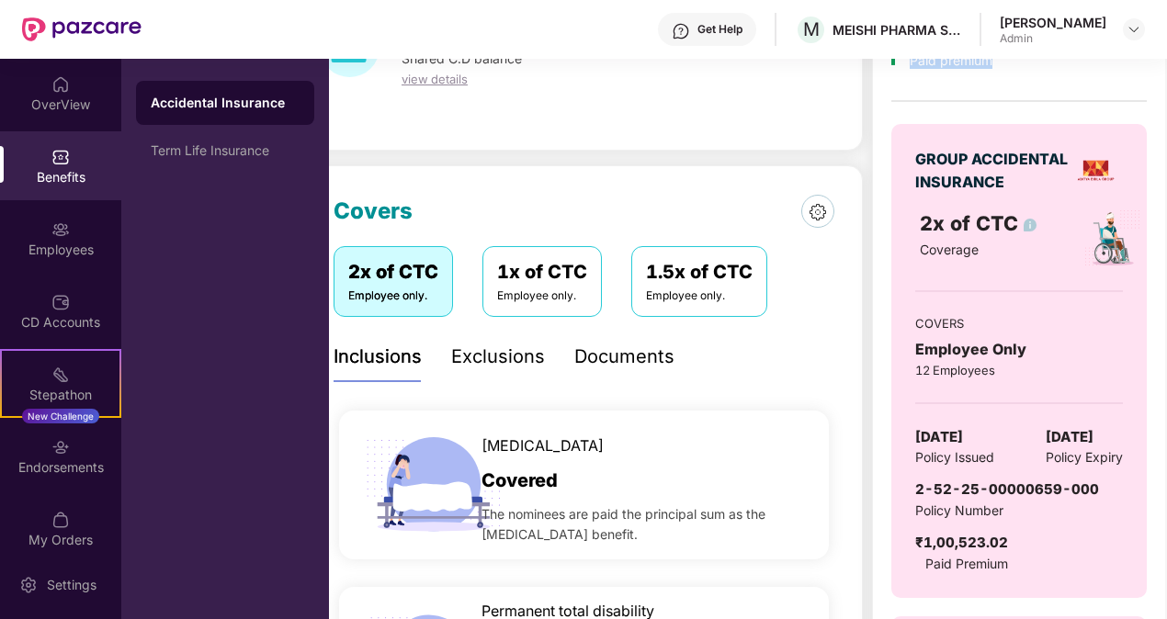
scroll to position [0, 0]
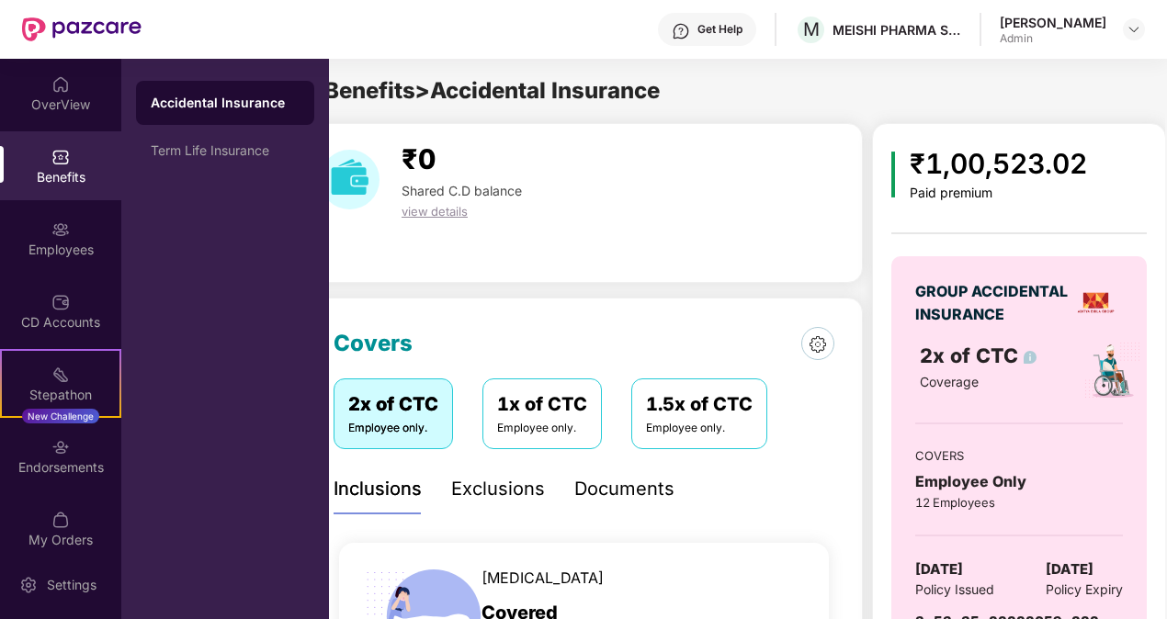
click at [549, 406] on div "1x of CTC" at bounding box center [542, 404] width 90 height 28
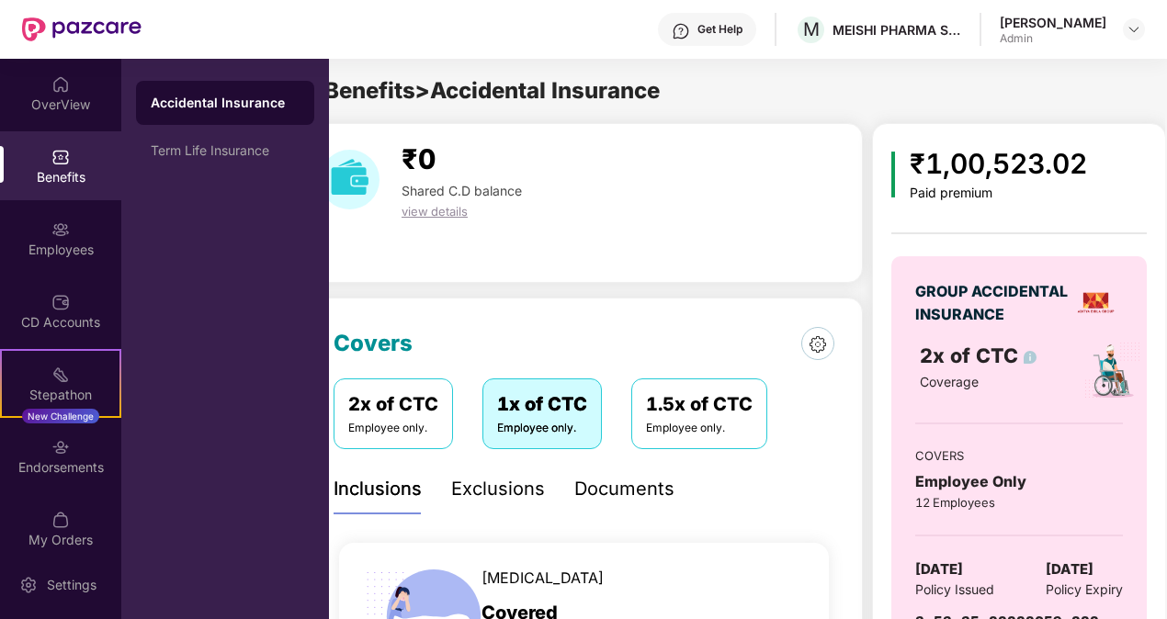
click at [651, 417] on div "1.5x of CTC" at bounding box center [699, 404] width 107 height 28
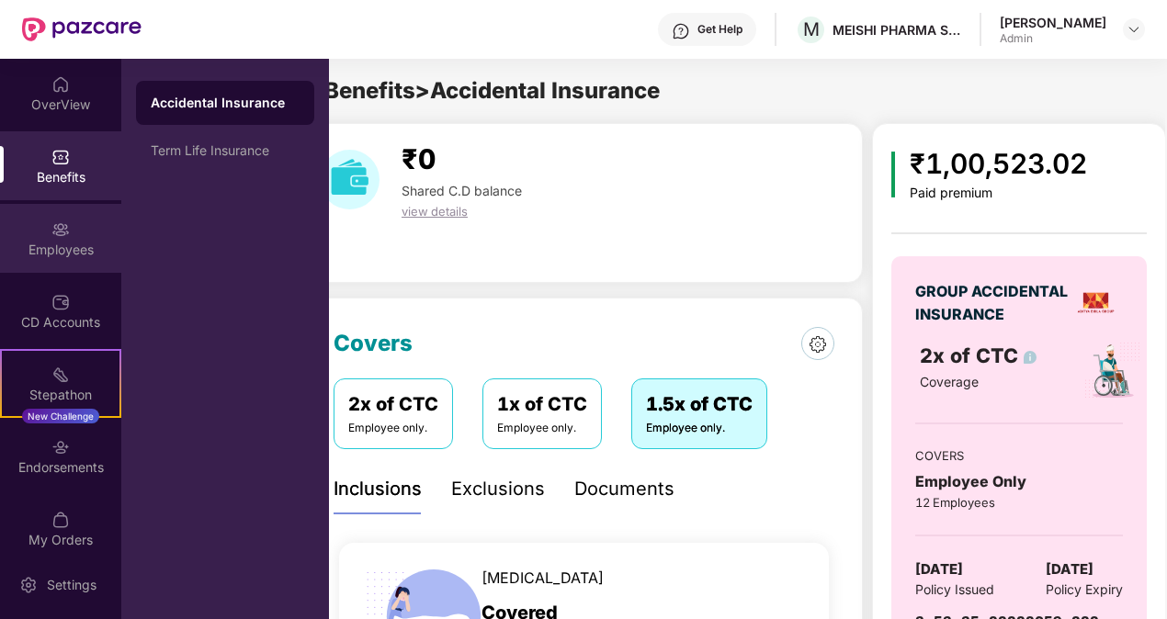
click at [92, 243] on div "Employees" at bounding box center [60, 250] width 121 height 18
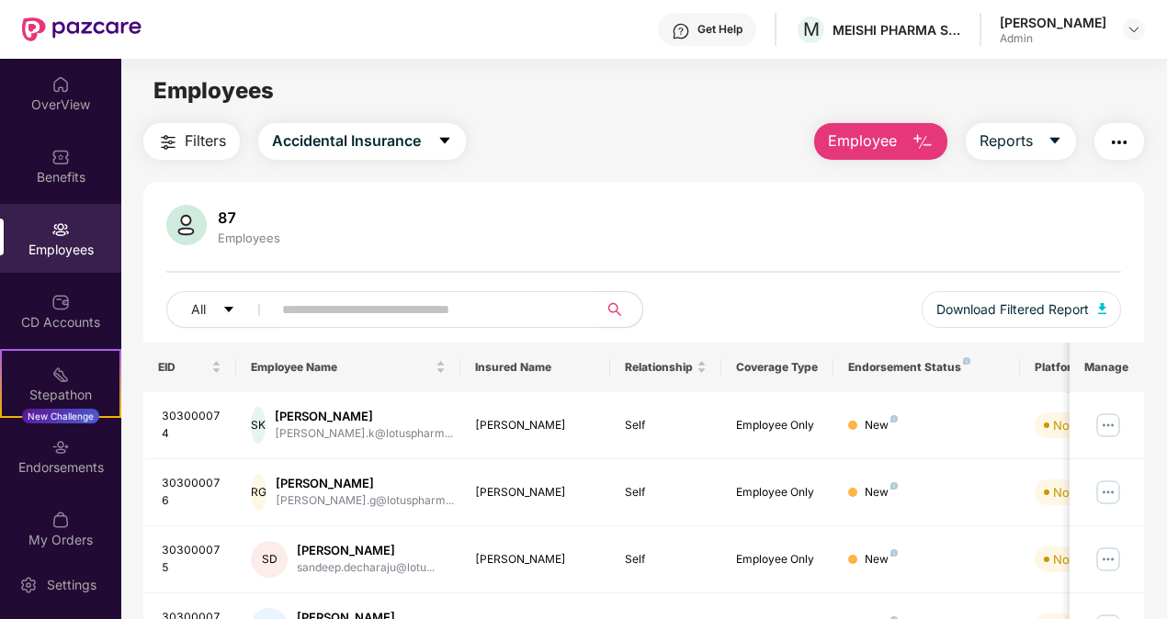
click at [1136, 28] on img at bounding box center [1133, 29] width 15 height 15
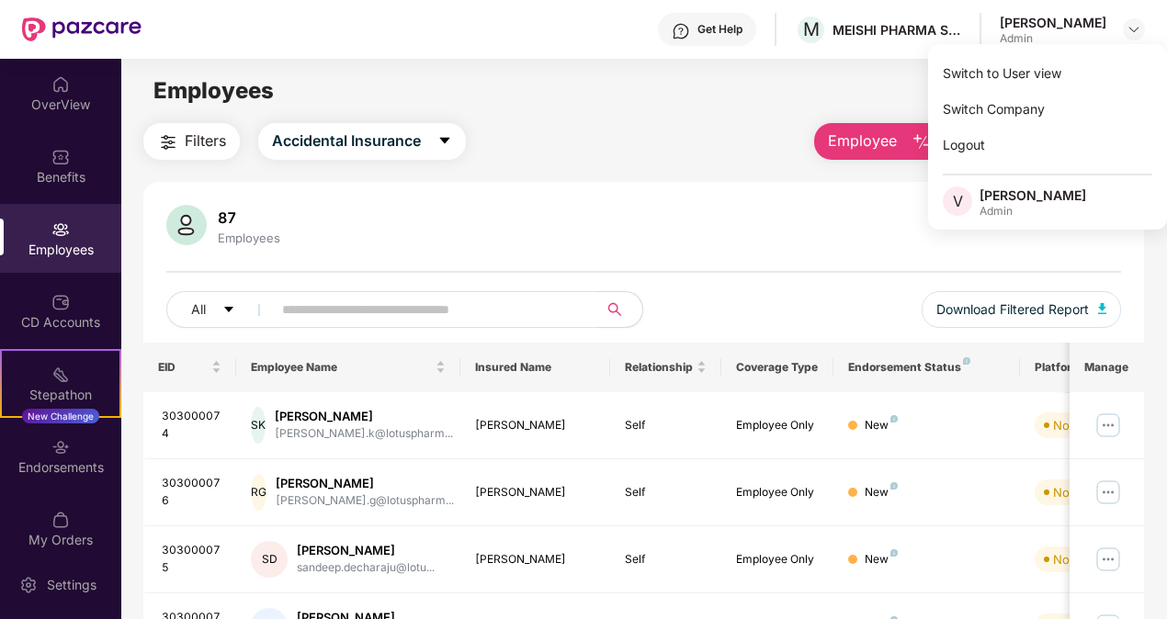
click at [1001, 31] on div "Admin" at bounding box center [1053, 38] width 107 height 15
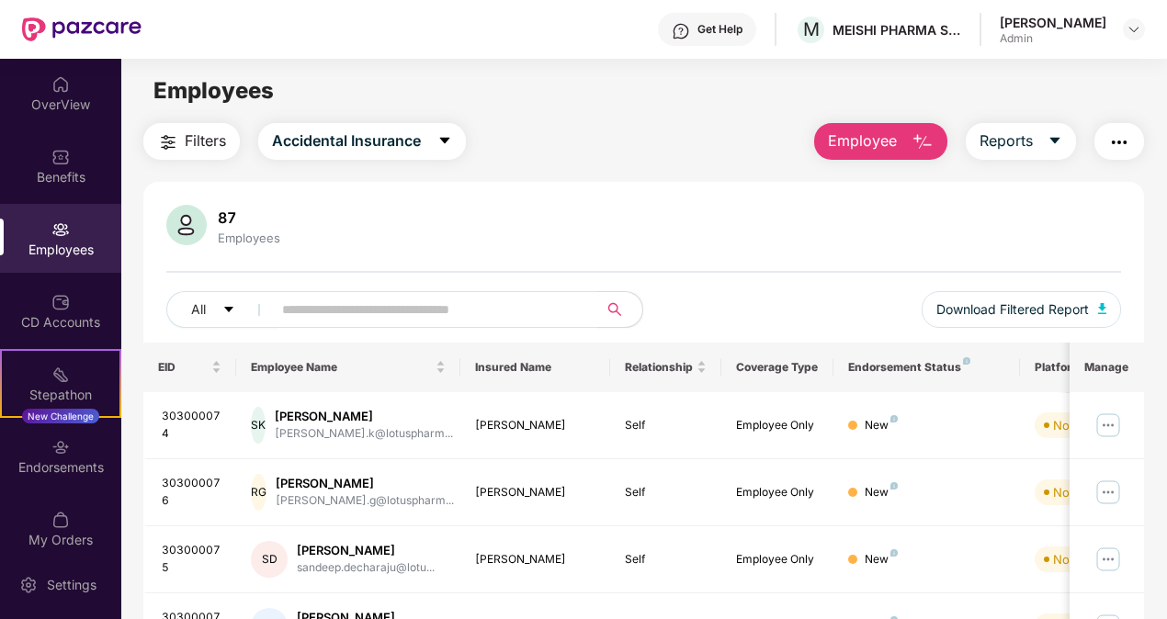
click at [1009, 34] on div "Admin" at bounding box center [1053, 38] width 107 height 15
click at [1002, 19] on div "[PERSON_NAME]" at bounding box center [1053, 22] width 107 height 17
click at [1140, 34] on img at bounding box center [1133, 29] width 15 height 15
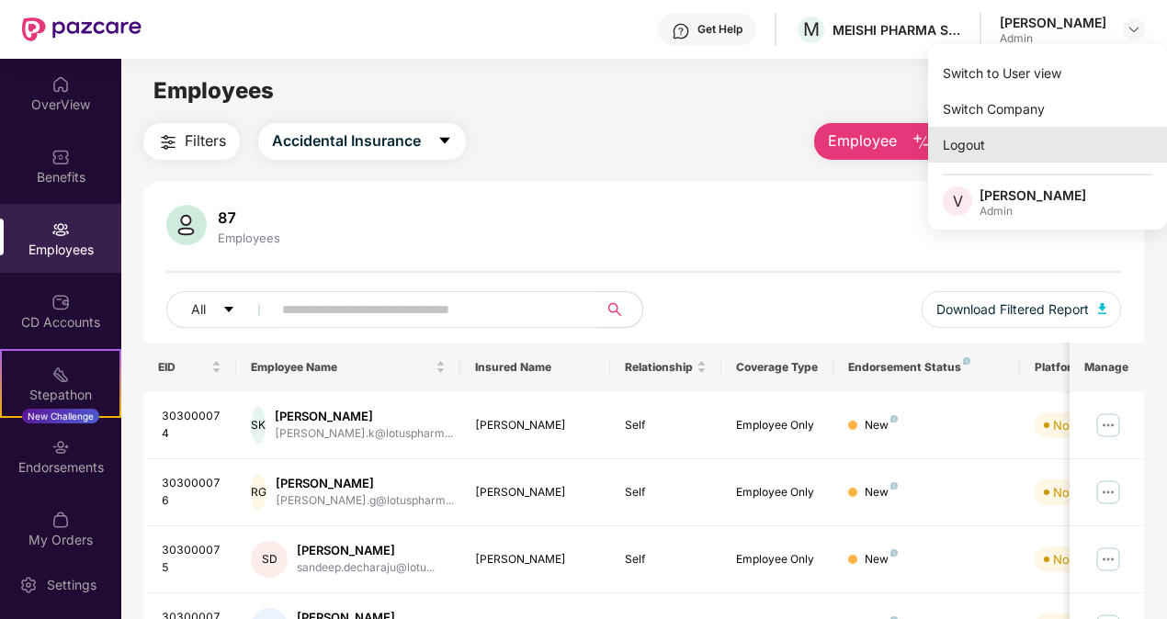
drag, startPoint x: 987, startPoint y: 164, endPoint x: 1020, endPoint y: 132, distance: 45.5
click at [1020, 132] on div "Switch to User view Switch Company Logout V [GEOGRAPHIC_DATA][PERSON_NAME]" at bounding box center [1047, 137] width 239 height 186
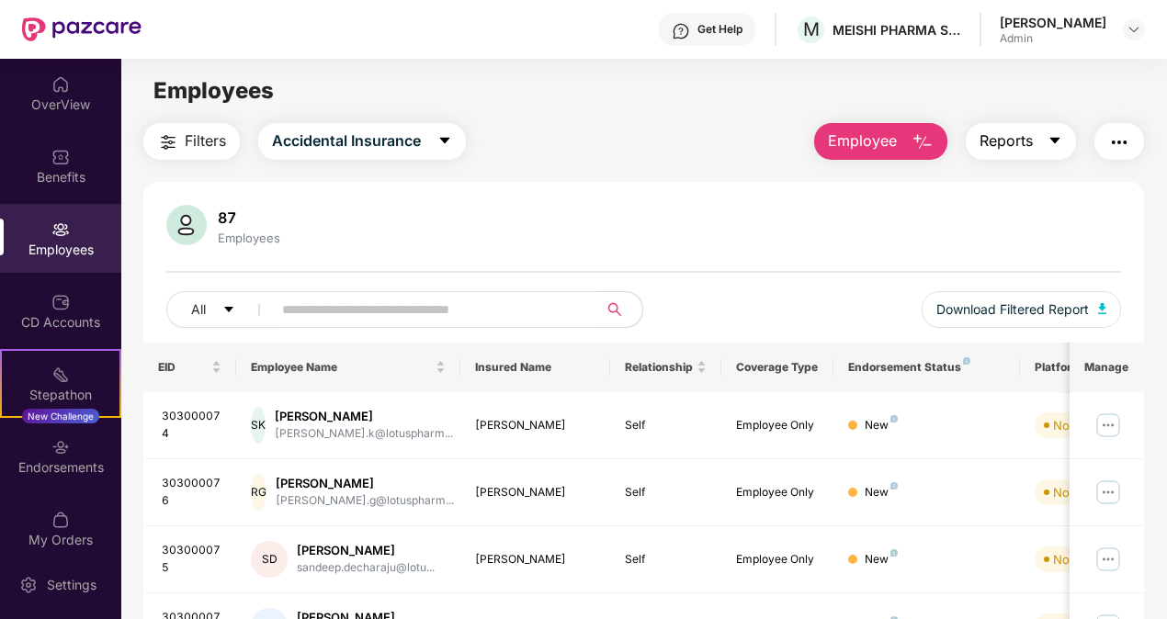
click at [1020, 132] on span "Reports" at bounding box center [1005, 141] width 53 height 23
click at [1132, 24] on img at bounding box center [1133, 29] width 15 height 15
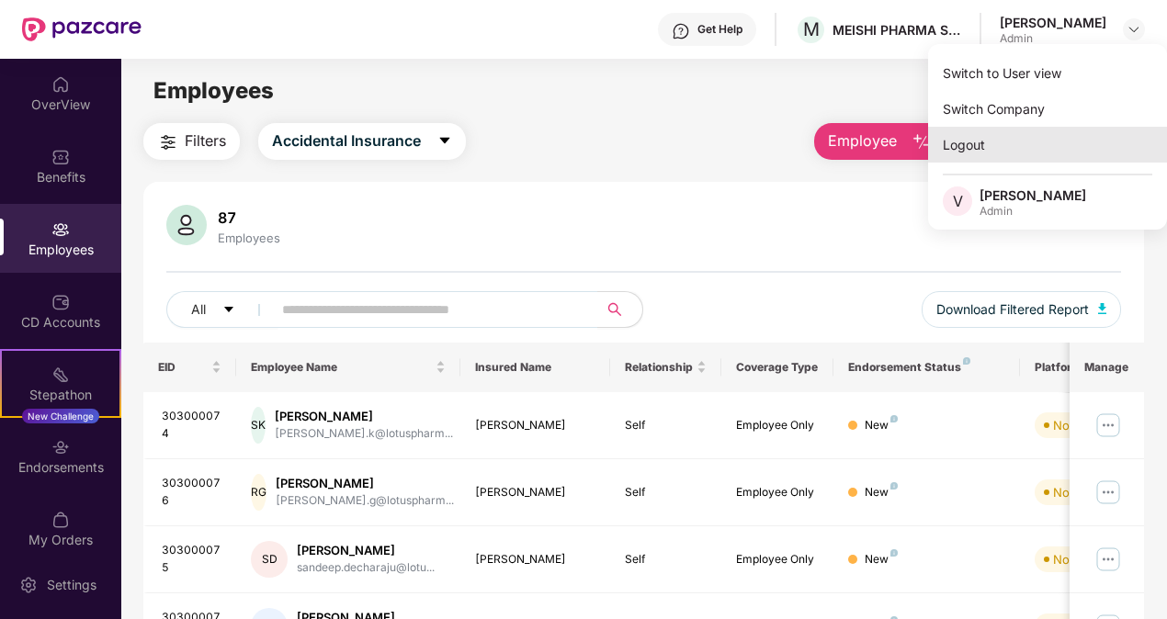
click at [987, 139] on div "Logout" at bounding box center [1047, 145] width 239 height 36
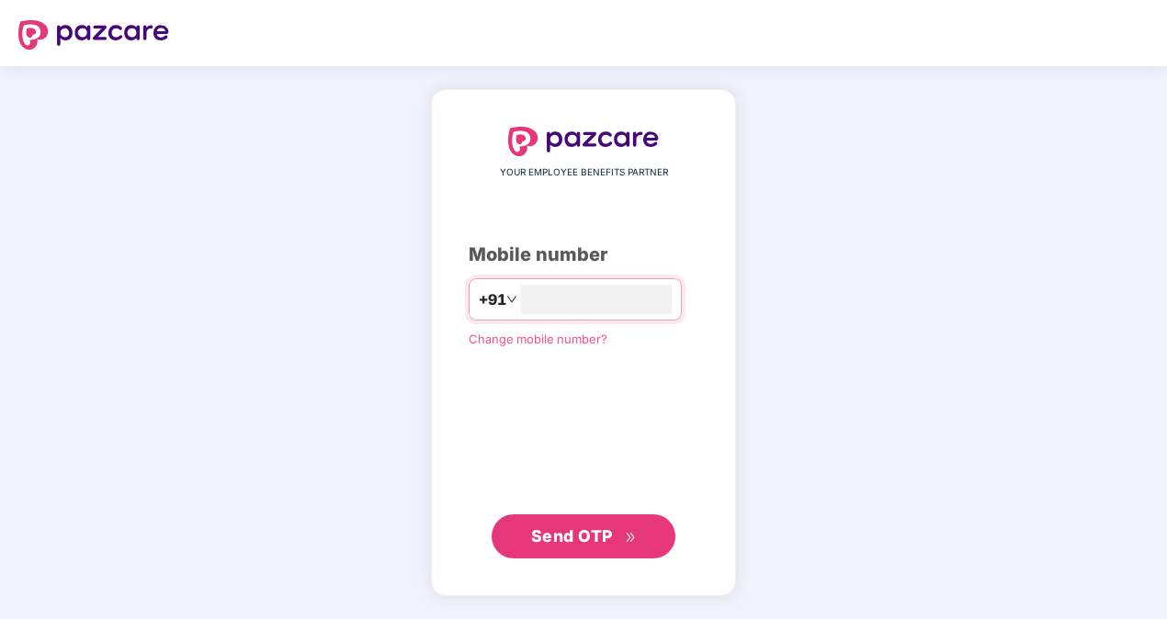
type input "**********"
click at [566, 553] on button "Send OTP" at bounding box center [584, 536] width 184 height 44
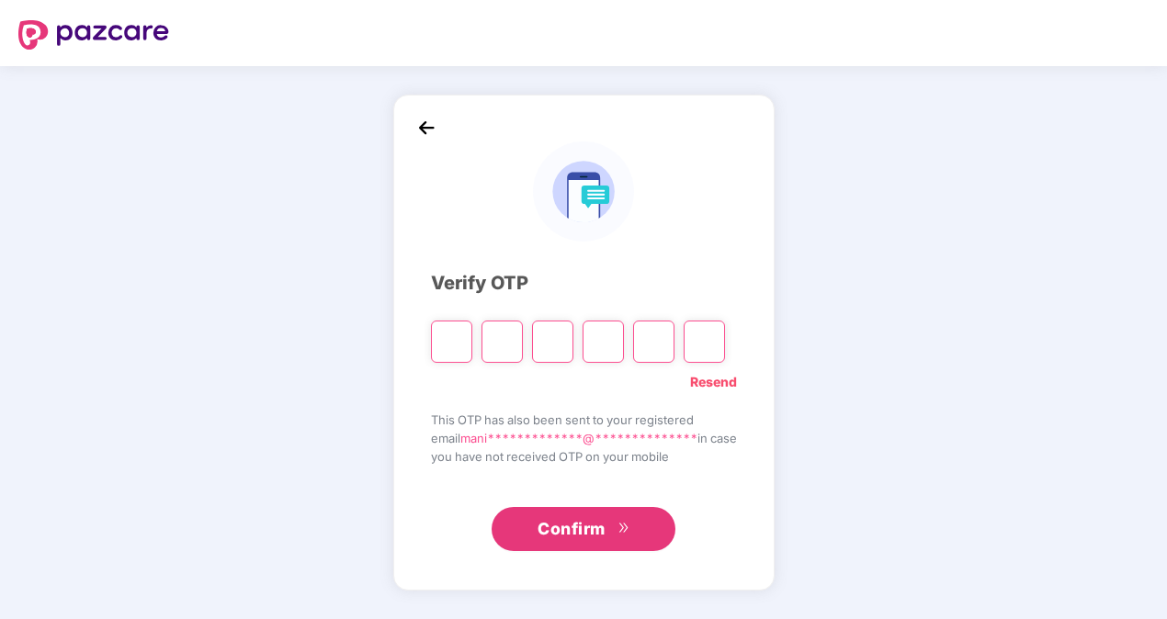
type input "*"
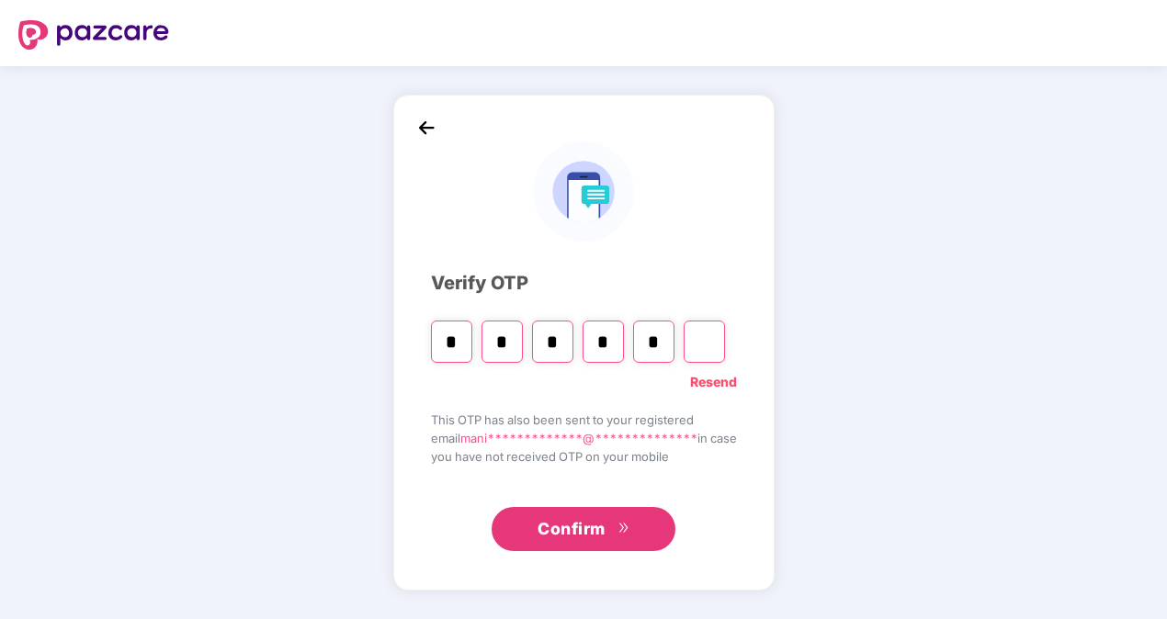
type input "*"
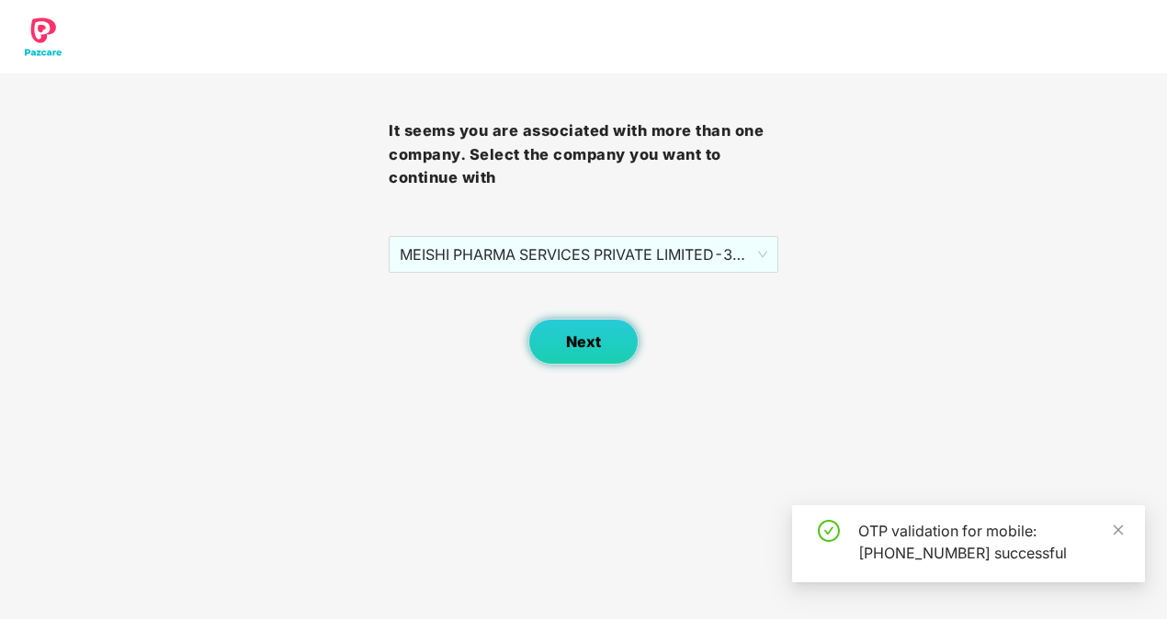
click at [615, 344] on button "Next" at bounding box center [583, 342] width 110 height 46
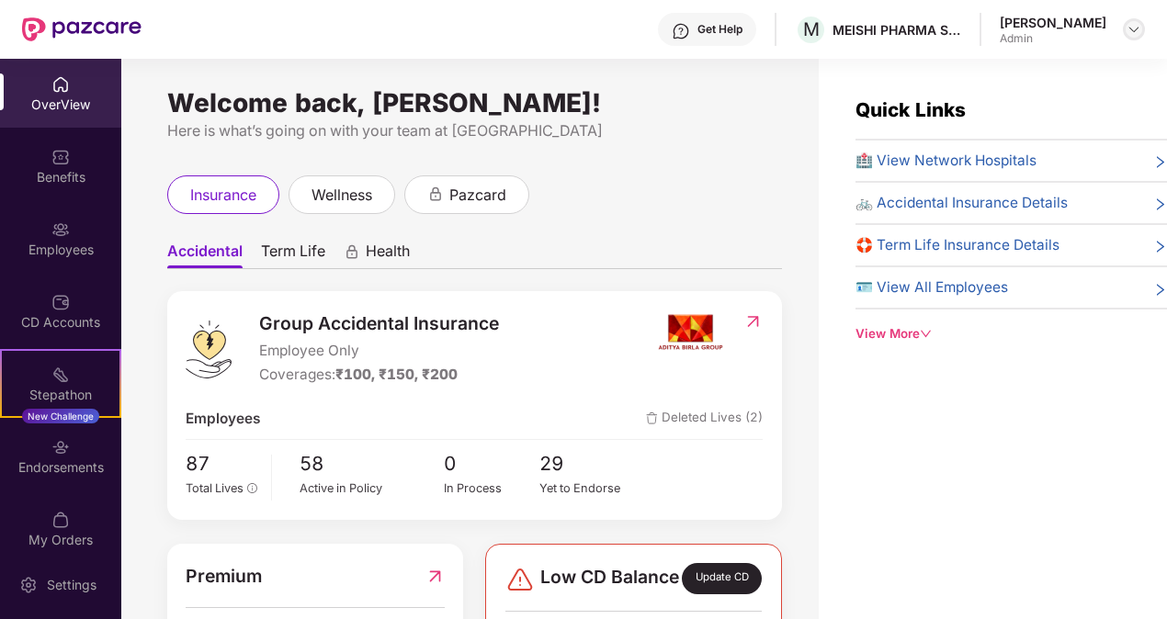
click at [1128, 24] on img at bounding box center [1133, 29] width 15 height 15
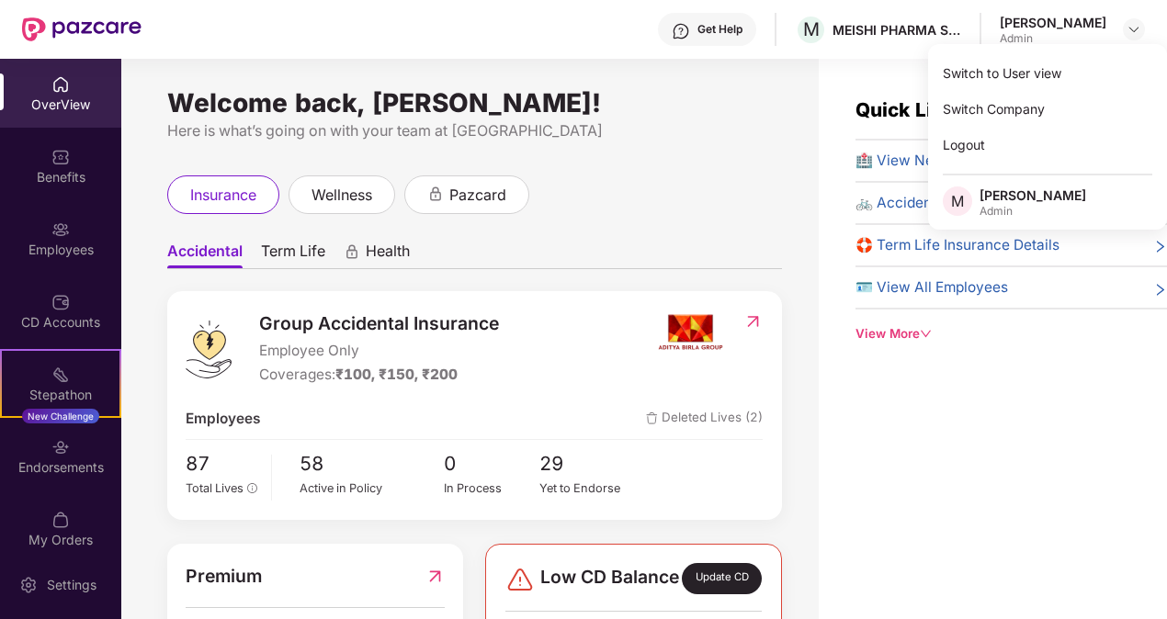
click at [634, 153] on div "Welcome back, [PERSON_NAME]! Here is what’s going on with your team at Pazcare …" at bounding box center [469, 350] width 697 height 582
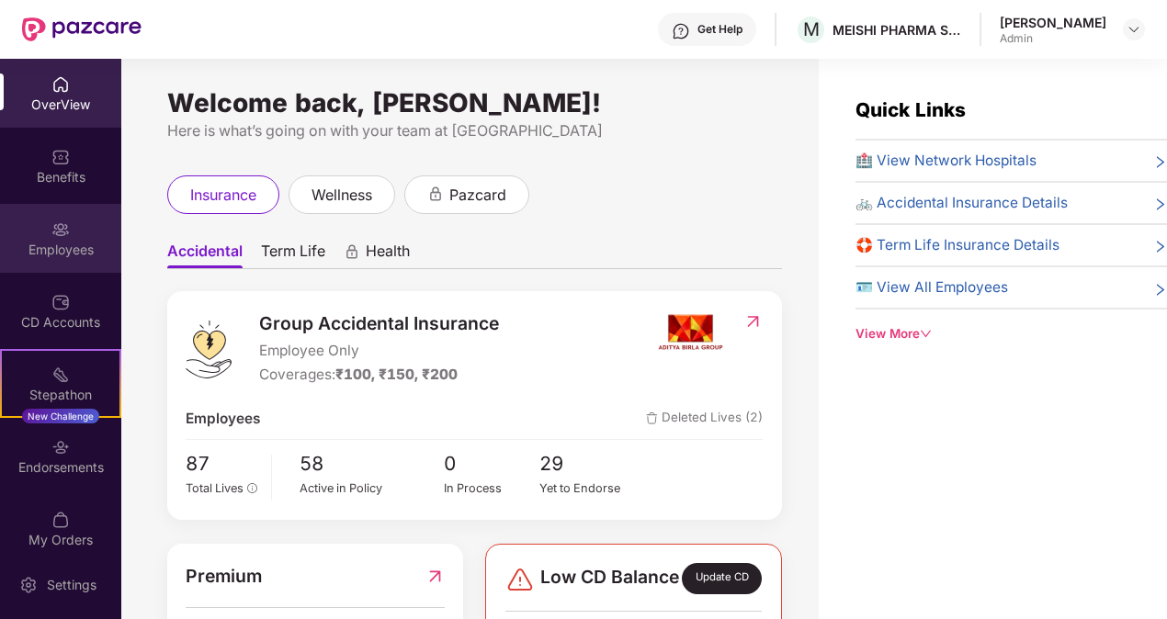
click at [55, 226] on img at bounding box center [60, 229] width 18 height 18
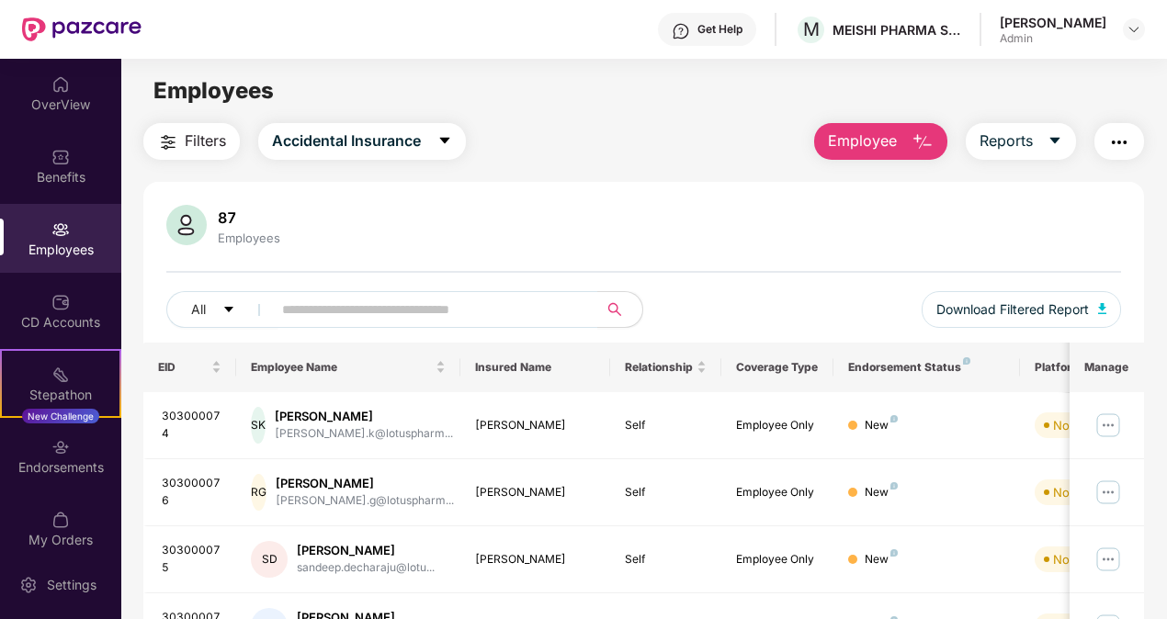
click at [1119, 32] on div "[PERSON_NAME] Admin" at bounding box center [1072, 30] width 145 height 32
click at [1132, 26] on img at bounding box center [1133, 29] width 15 height 15
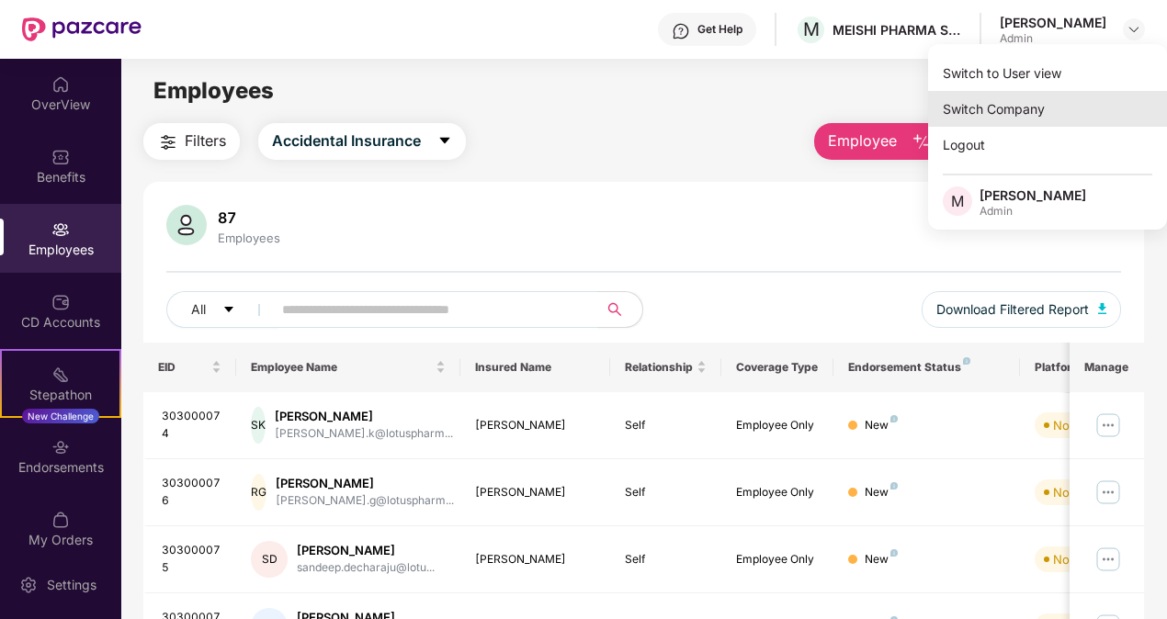
click at [1046, 101] on div "Switch Company" at bounding box center [1047, 109] width 239 height 36
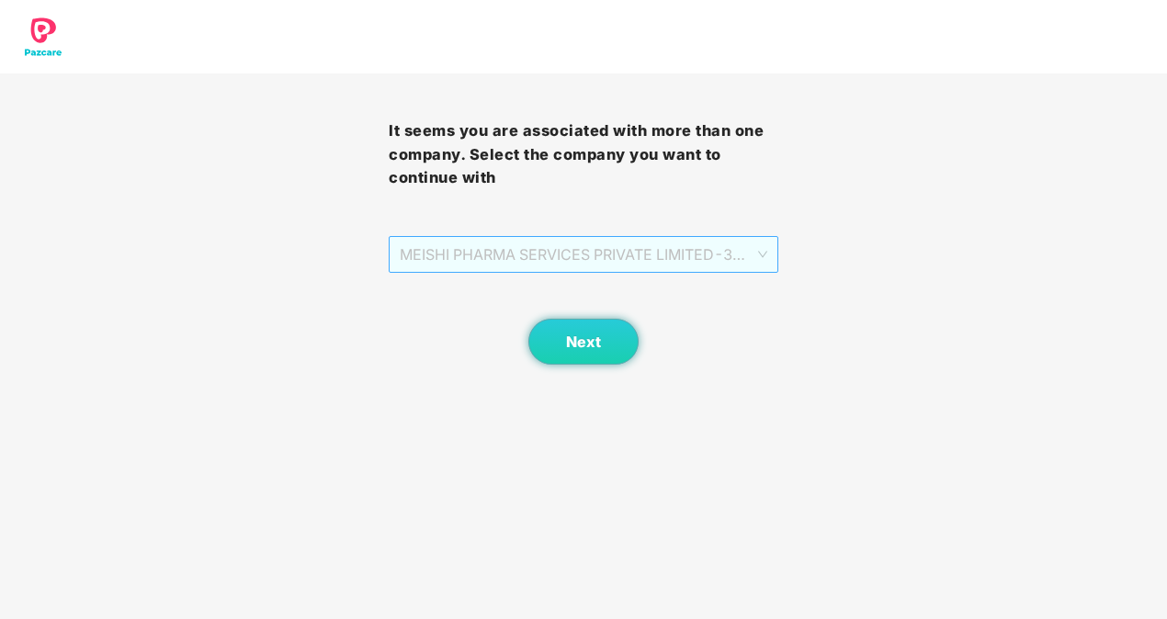
click at [698, 249] on span "MEISHI PHARMA SERVICES PRIVATE LIMITED - 303000013 - ADMIN" at bounding box center [583, 254] width 367 height 35
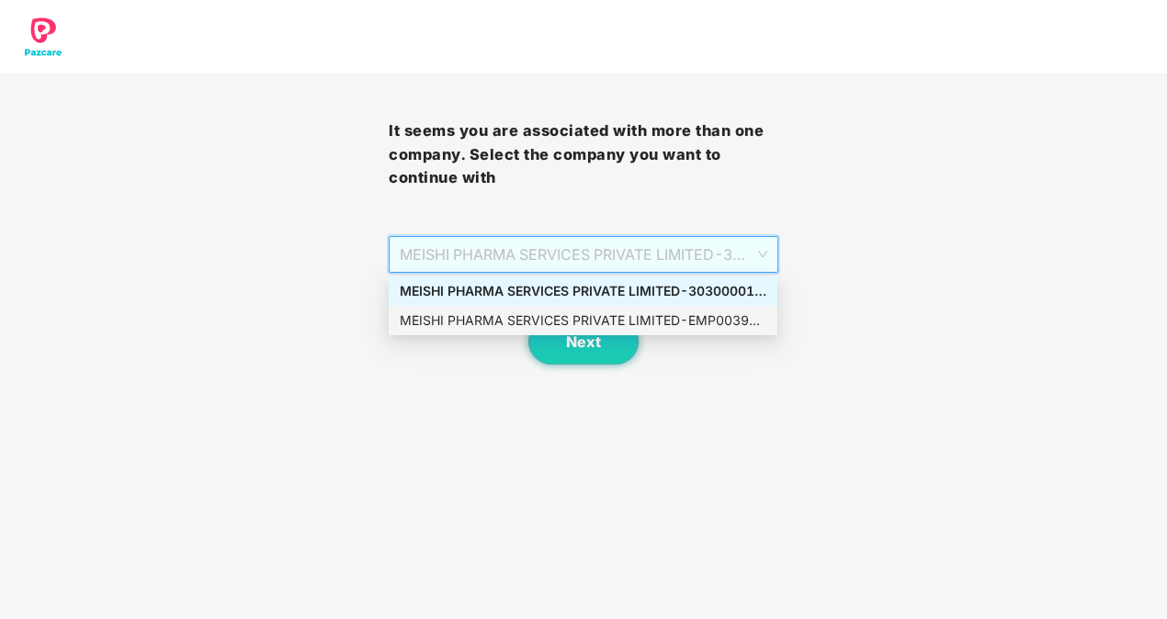
click at [647, 312] on div "MEISHI PHARMA SERVICES PRIVATE LIMITED - EMP0039 - ADMIN" at bounding box center [583, 321] width 367 height 20
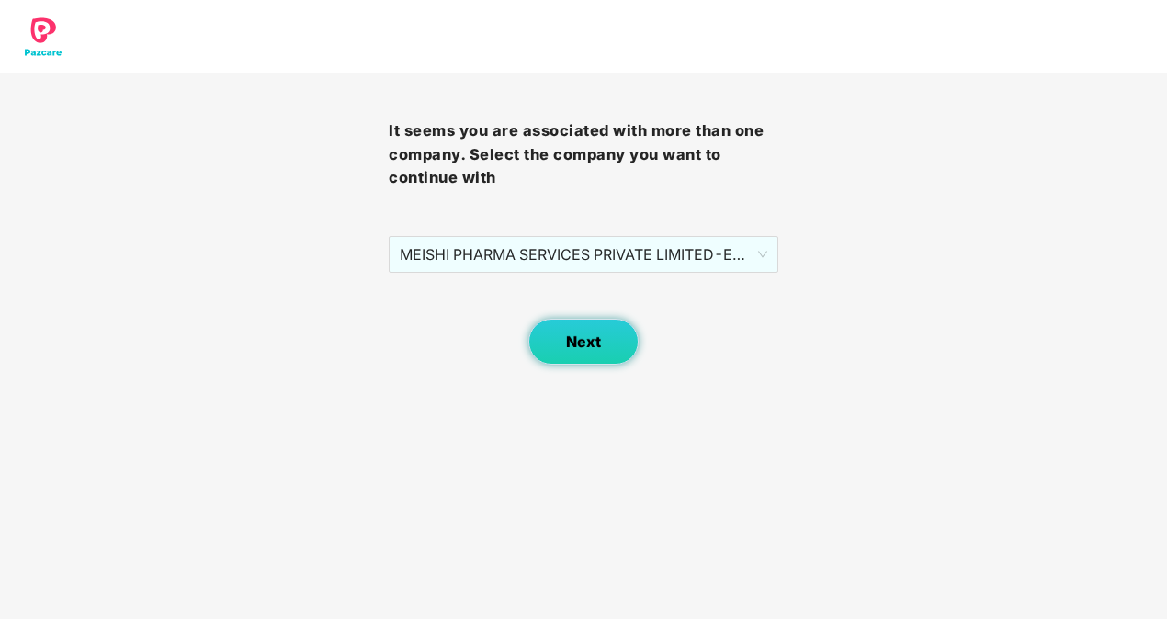
click at [588, 356] on button "Next" at bounding box center [583, 342] width 110 height 46
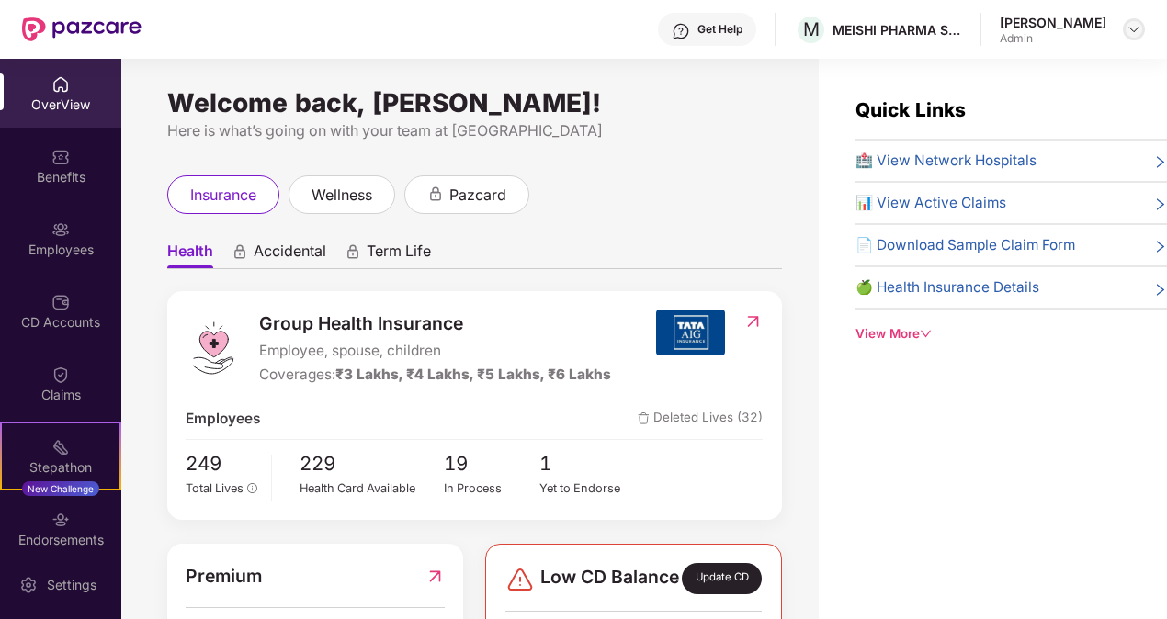
click at [1136, 31] on img at bounding box center [1133, 29] width 15 height 15
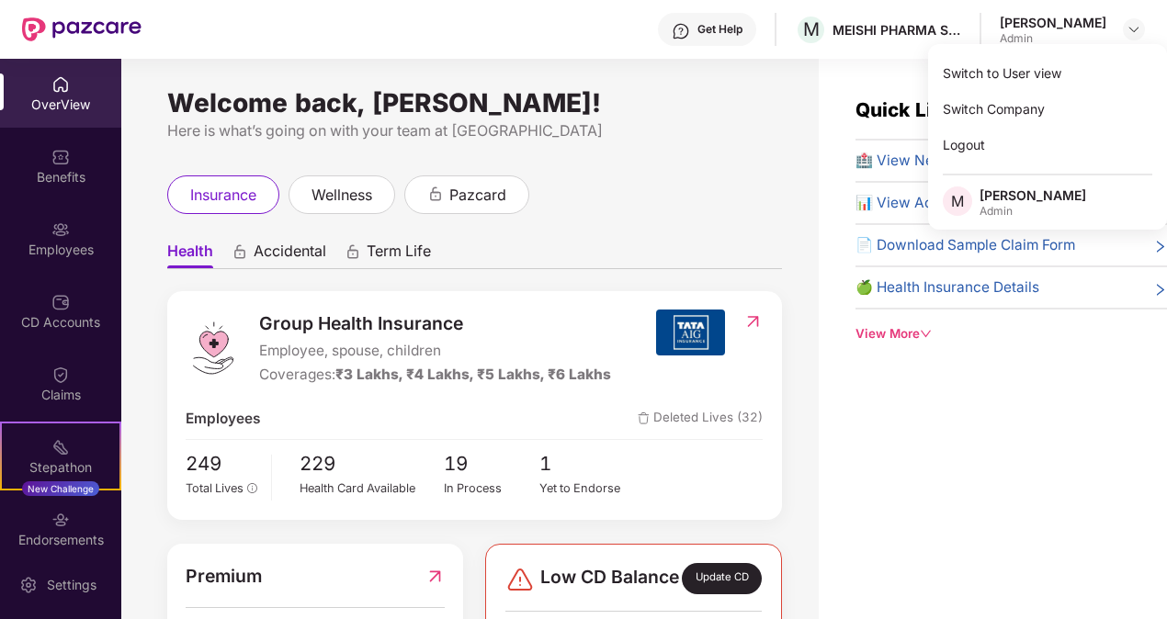
click at [711, 198] on div "insurance wellness pazcard" at bounding box center [474, 194] width 615 height 39
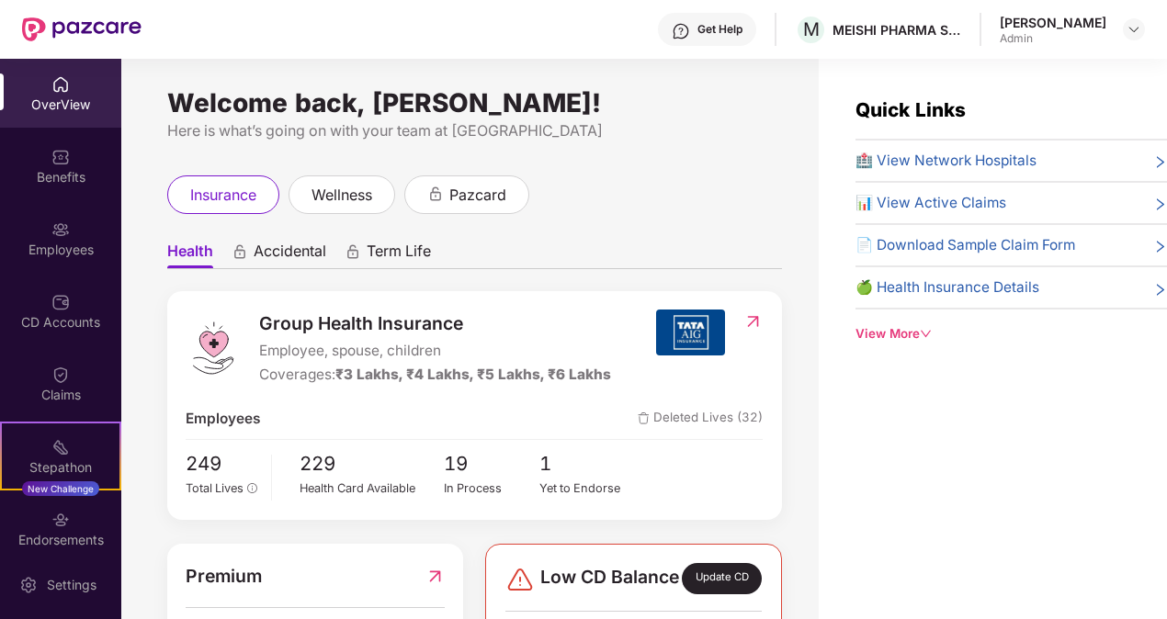
click at [1120, 22] on div "[PERSON_NAME] Admin" at bounding box center [1072, 30] width 145 height 32
click at [1130, 26] on img at bounding box center [1133, 29] width 15 height 15
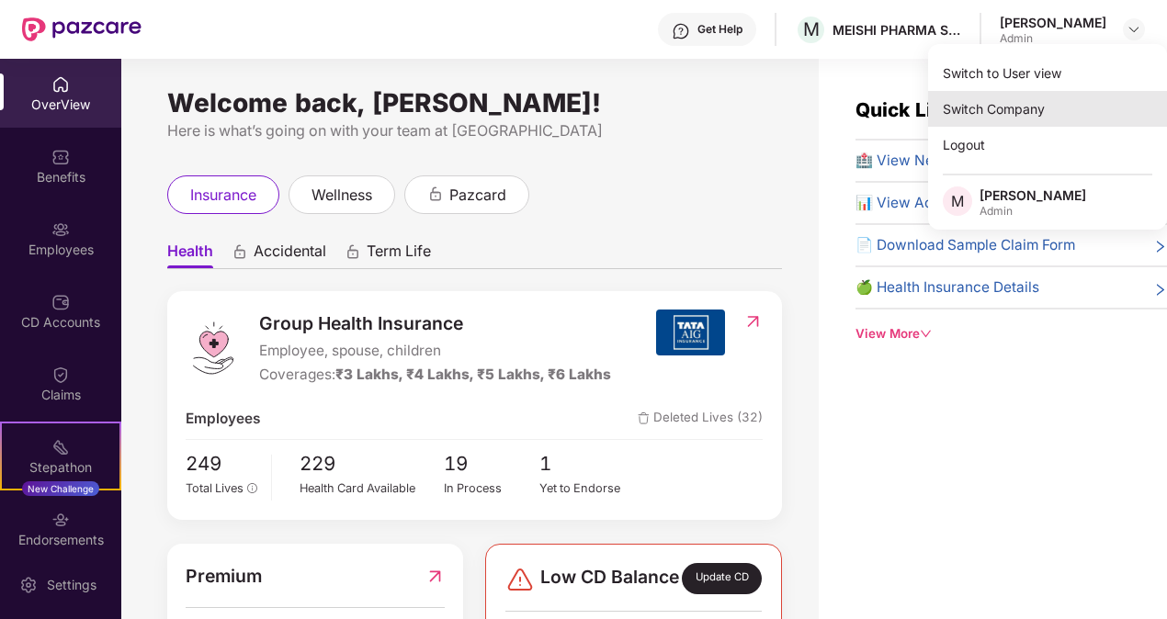
click at [1033, 118] on div "Switch Company" at bounding box center [1047, 109] width 239 height 36
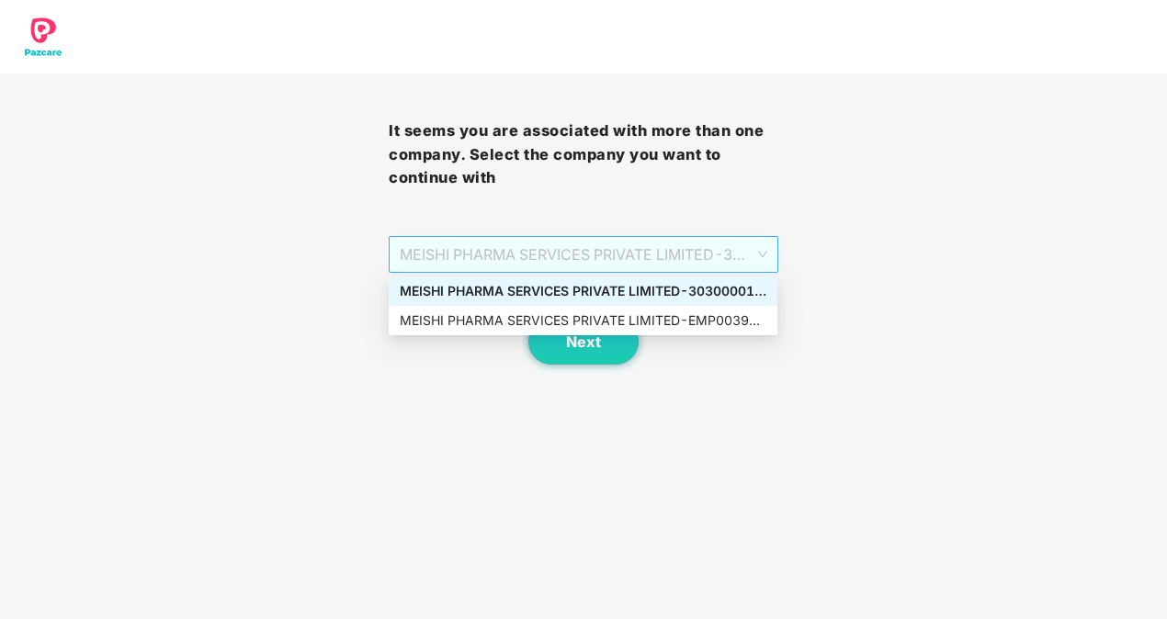
click at [752, 266] on span "MEISHI PHARMA SERVICES PRIVATE LIMITED - 303000013 - ADMIN" at bounding box center [583, 254] width 367 height 35
click at [729, 320] on div "MEISHI PHARMA SERVICES PRIVATE LIMITED - EMP0039 - ADMIN" at bounding box center [583, 321] width 367 height 20
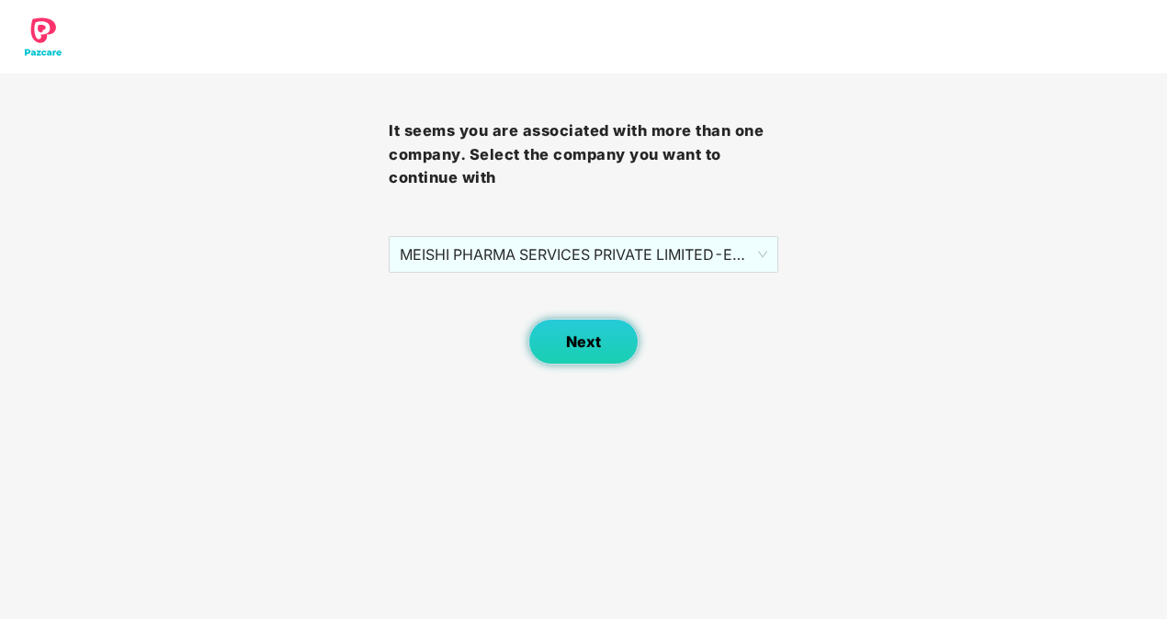
click at [619, 350] on button "Next" at bounding box center [583, 342] width 110 height 46
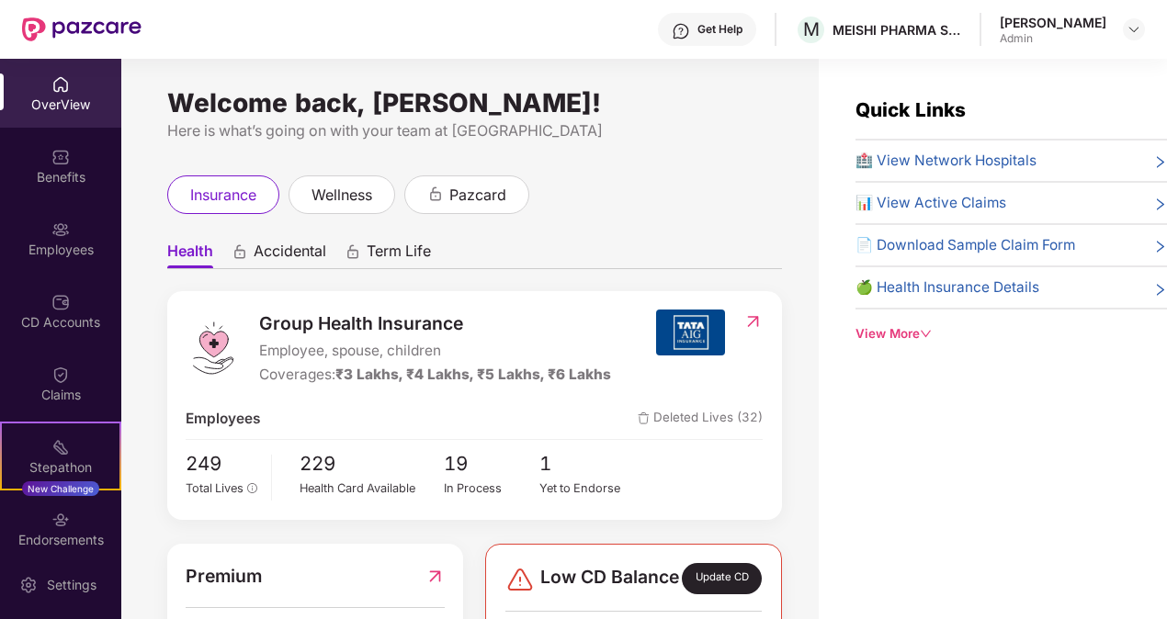
click at [280, 250] on span "Accidental" at bounding box center [290, 255] width 73 height 27
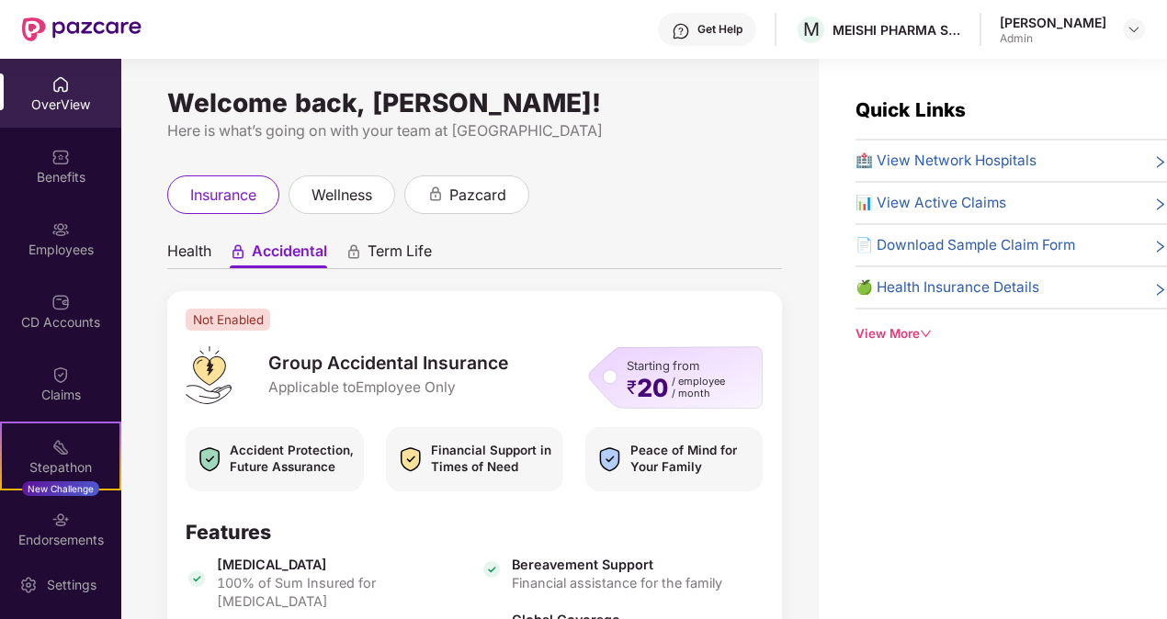
click at [397, 257] on span "Term Life" at bounding box center [399, 255] width 64 height 27
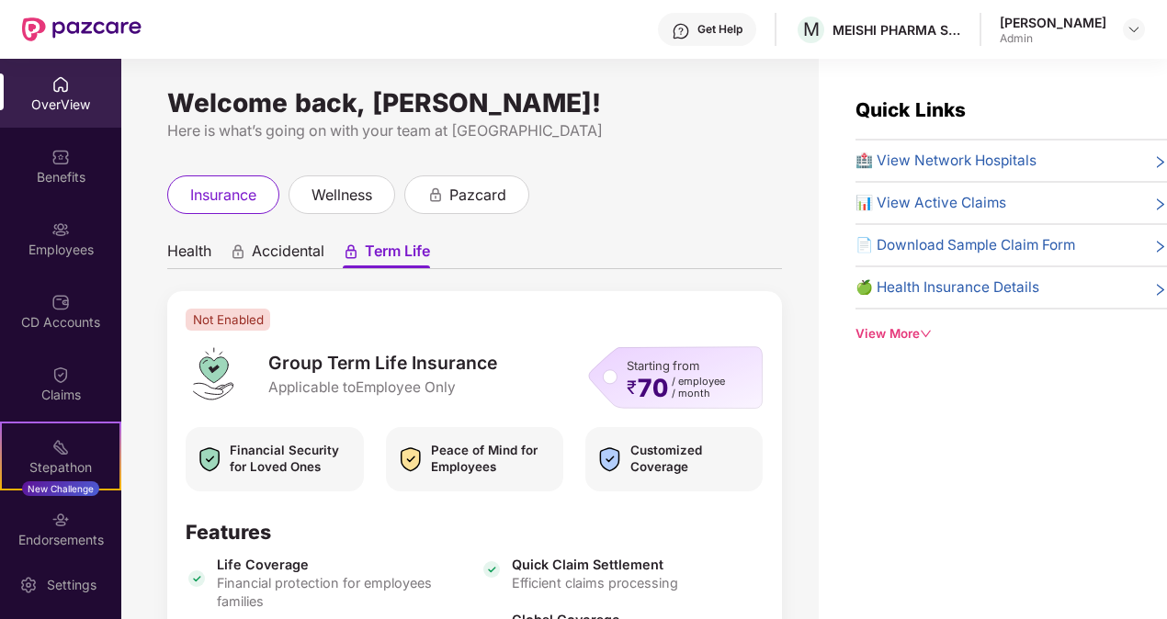
click at [190, 250] on span "Health" at bounding box center [189, 255] width 44 height 27
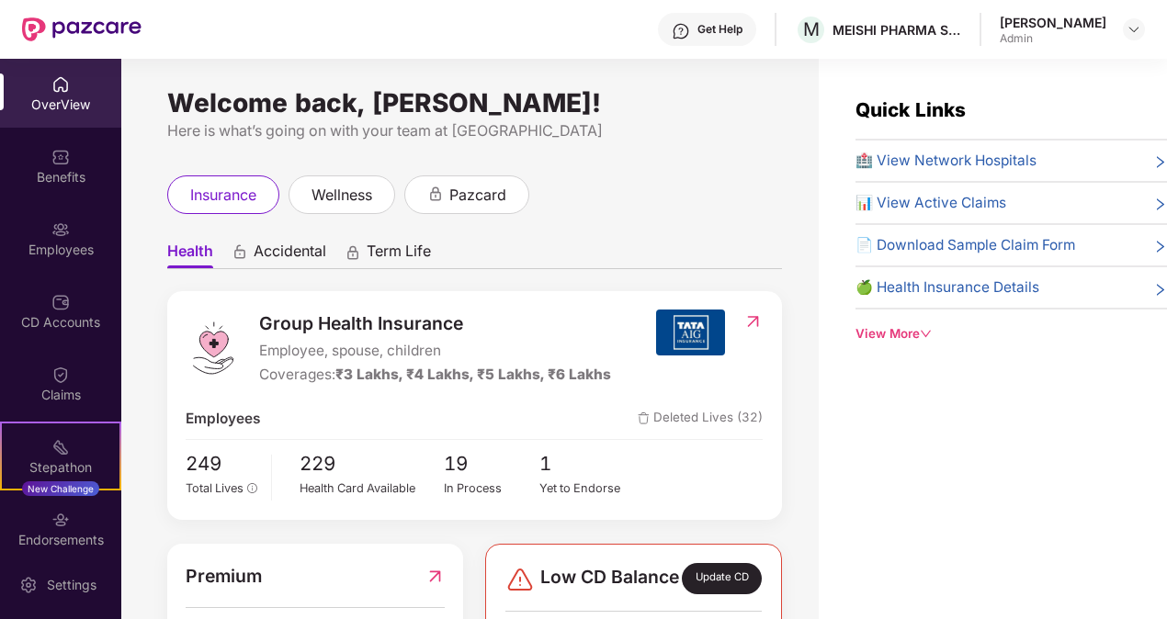
click at [260, 252] on span "Accidental" at bounding box center [290, 255] width 73 height 27
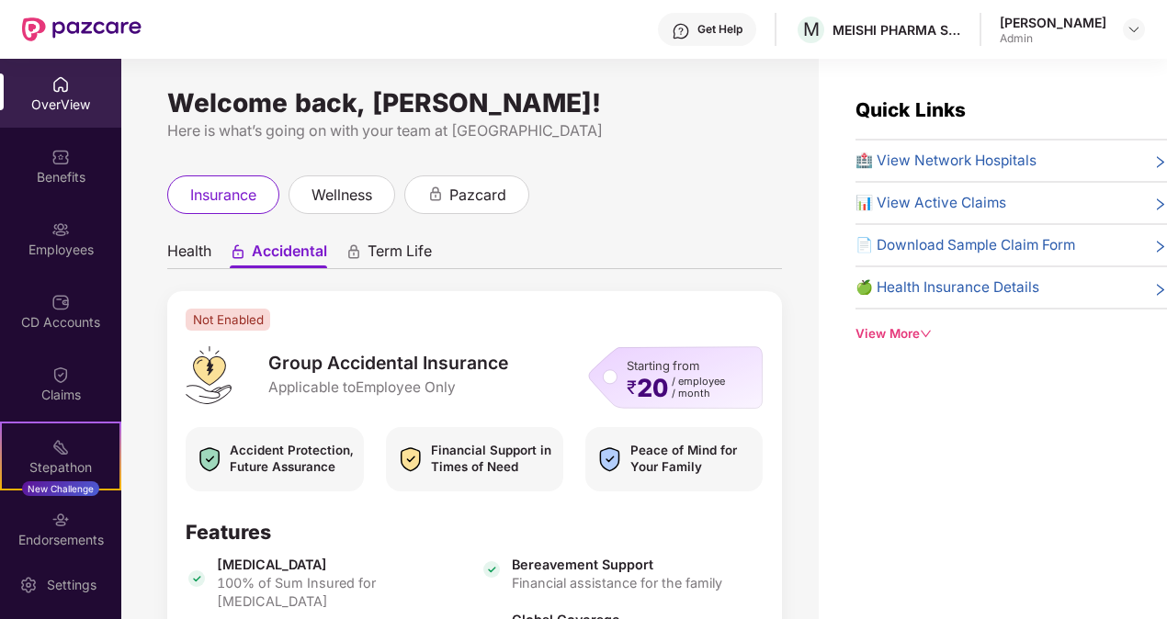
click at [371, 250] on span "Term Life" at bounding box center [399, 255] width 64 height 27
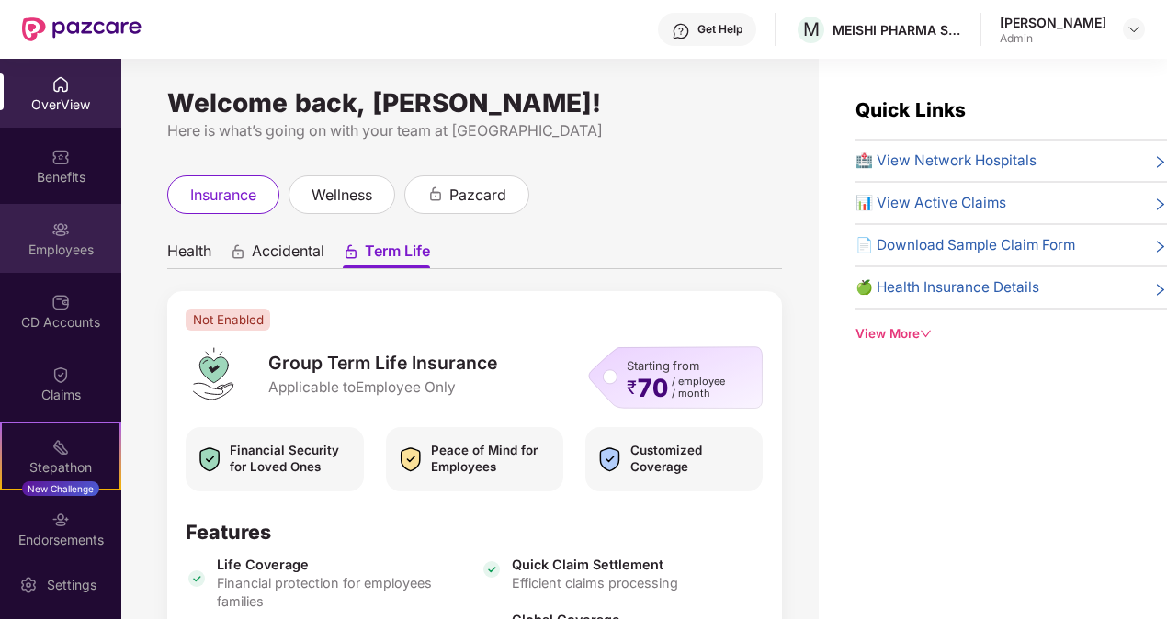
click at [68, 254] on div "Employees" at bounding box center [60, 250] width 121 height 18
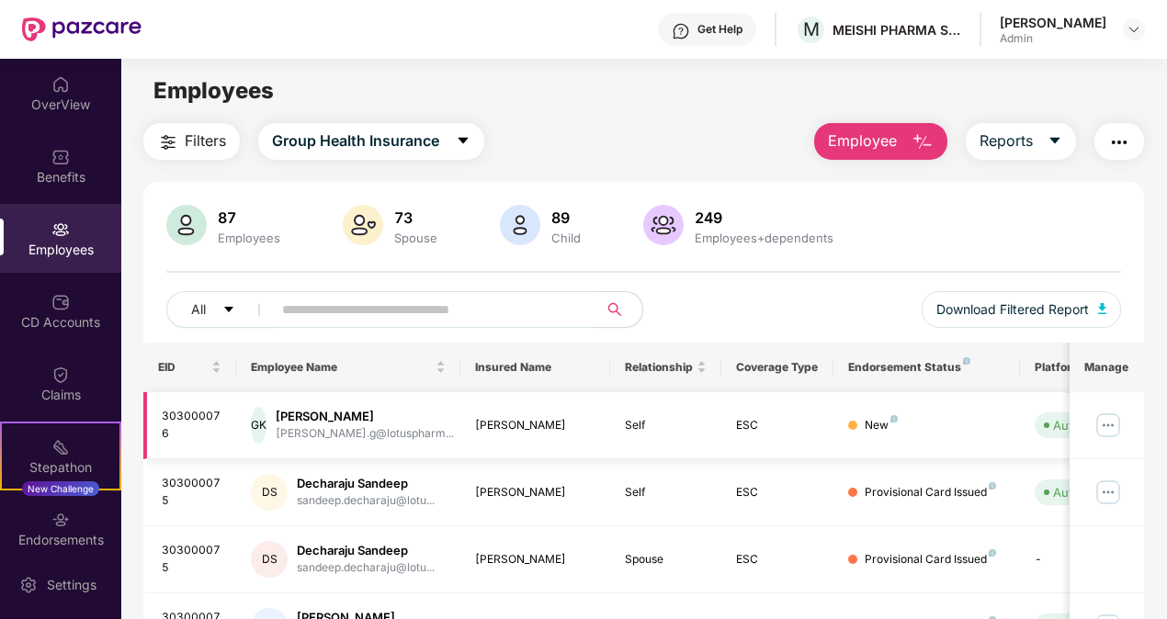
click at [1103, 420] on img at bounding box center [1107, 425] width 29 height 29
click at [390, 301] on input "text" at bounding box center [427, 310] width 291 height 28
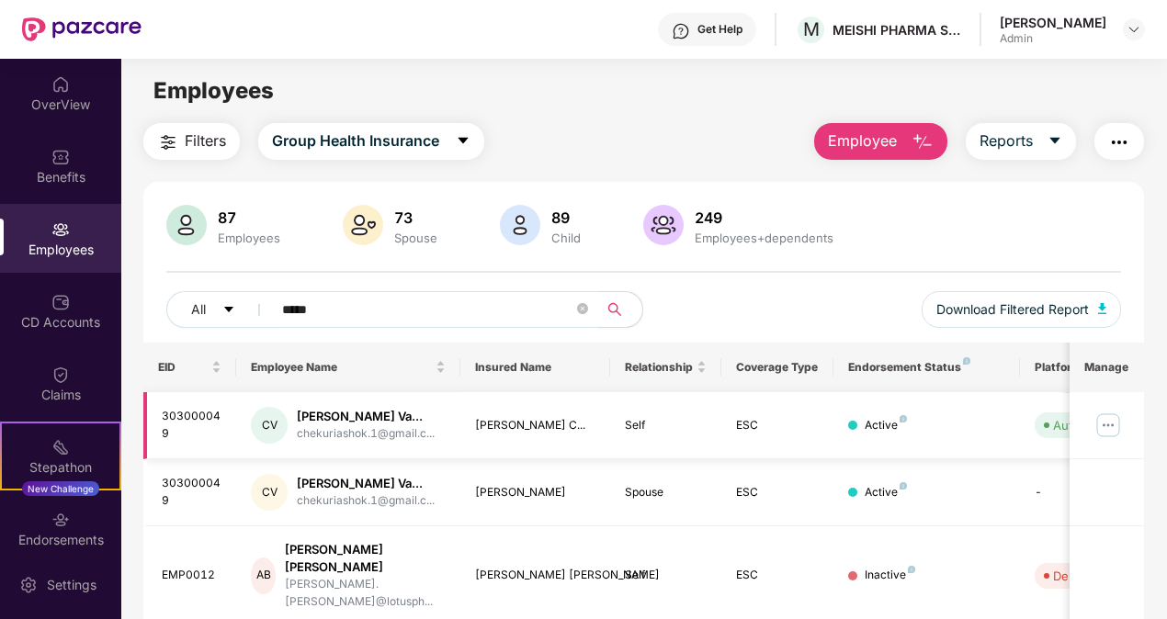
type input "*****"
click at [1105, 424] on img at bounding box center [1107, 425] width 29 height 29
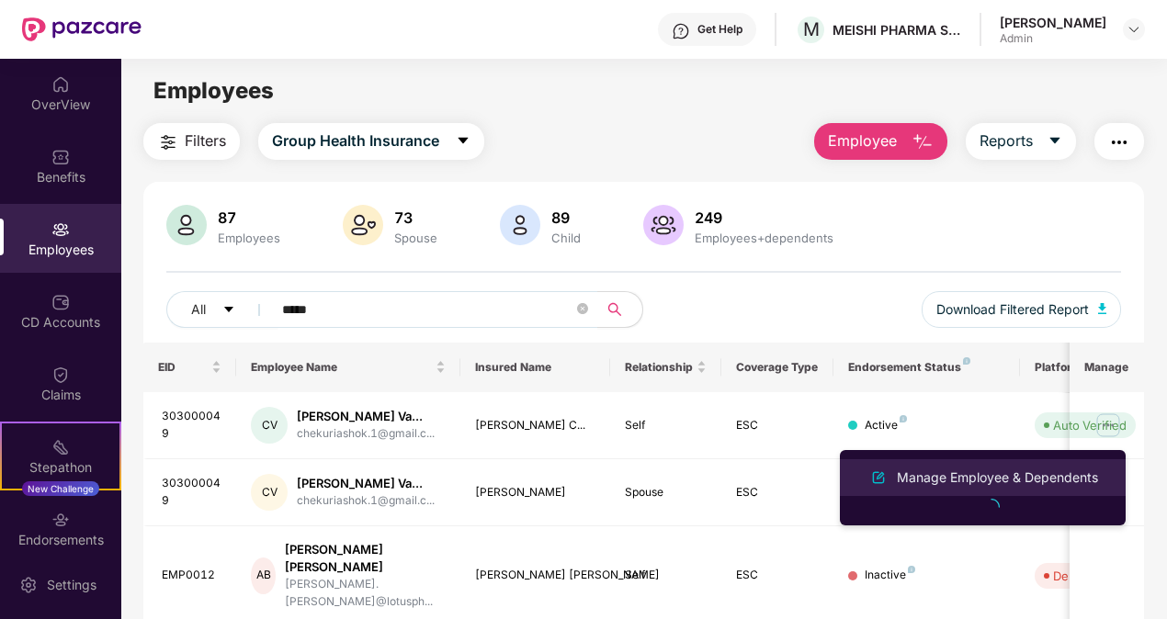
click at [1000, 470] on div "Manage Employee & Dependents" at bounding box center [997, 478] width 209 height 20
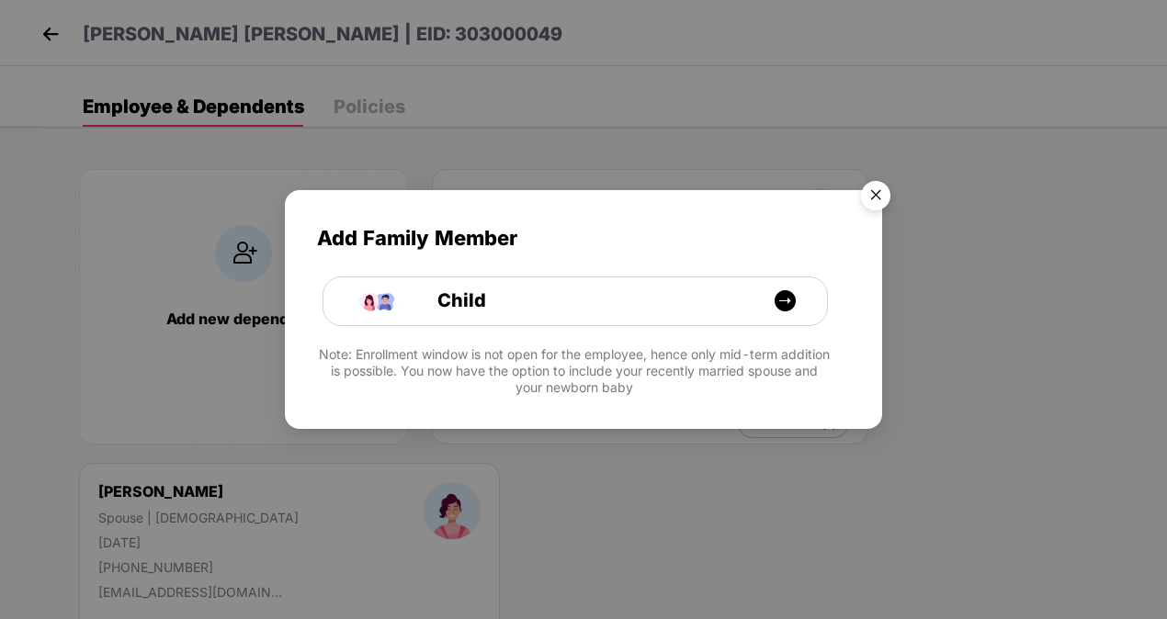
click at [873, 187] on img "Close" at bounding box center [875, 198] width 51 height 51
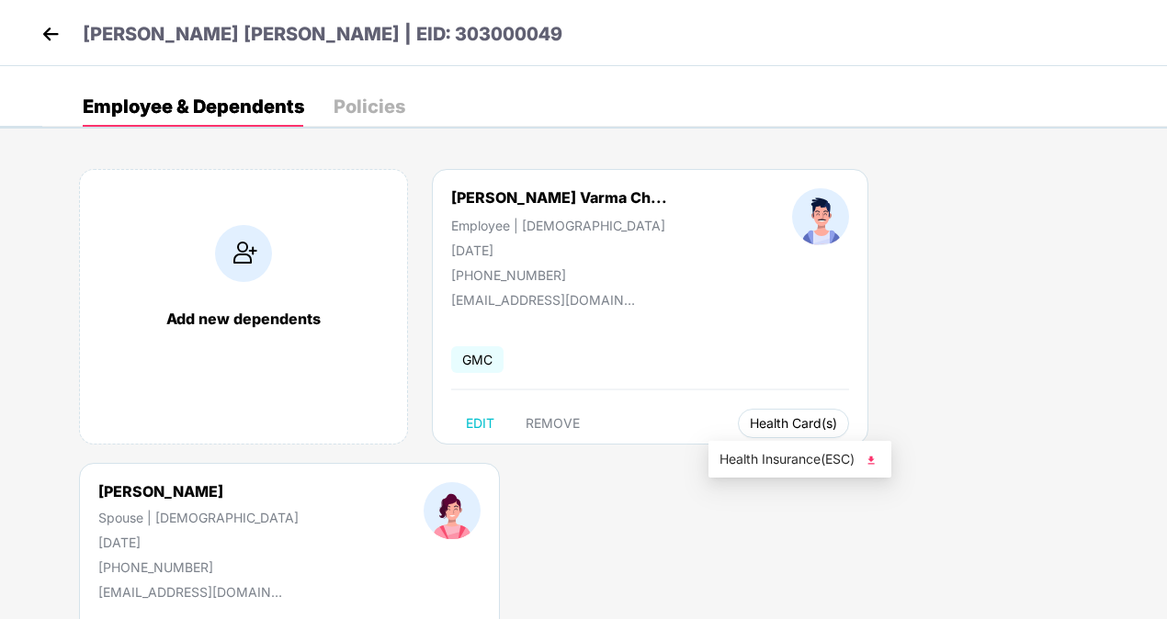
click at [763, 424] on span "Health Card(s)" at bounding box center [793, 423] width 87 height 9
click at [880, 454] on img at bounding box center [871, 460] width 18 height 18
